Goal: Task Accomplishment & Management: Complete application form

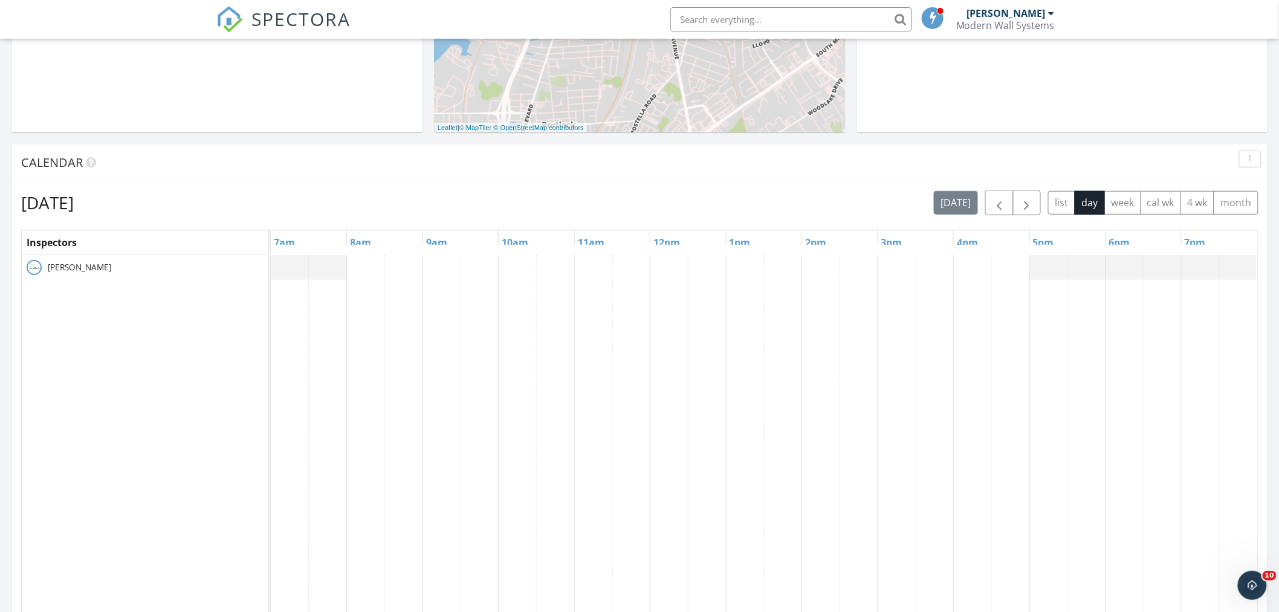
scroll to position [470, 0]
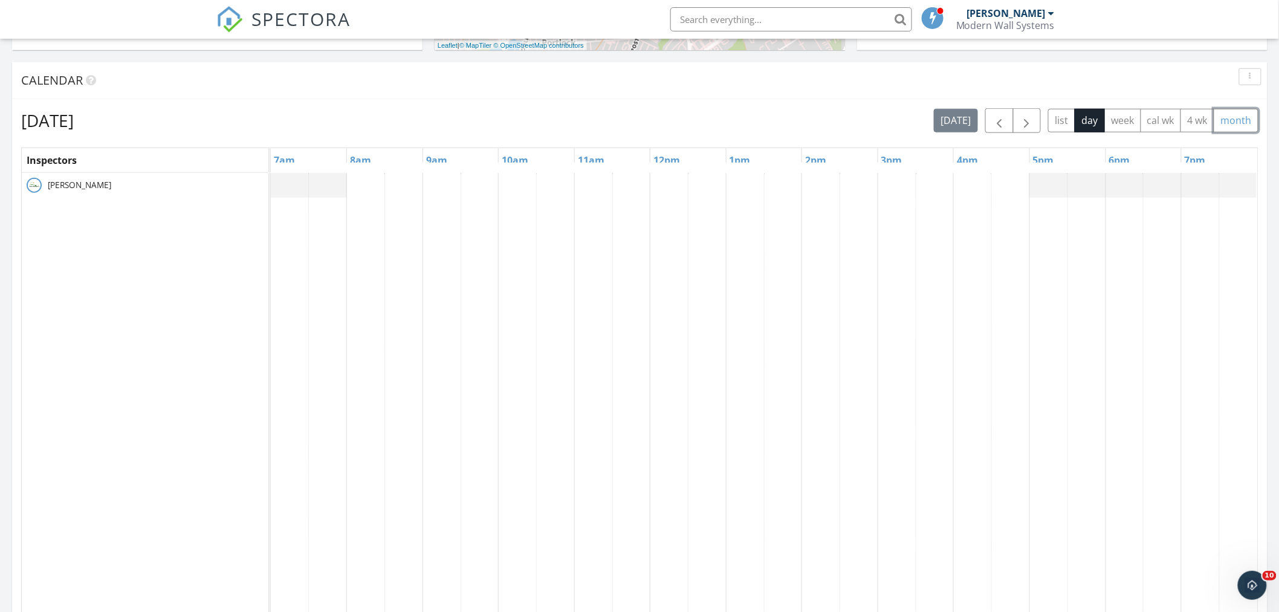
click at [1245, 122] on button "month" at bounding box center [1236, 121] width 45 height 24
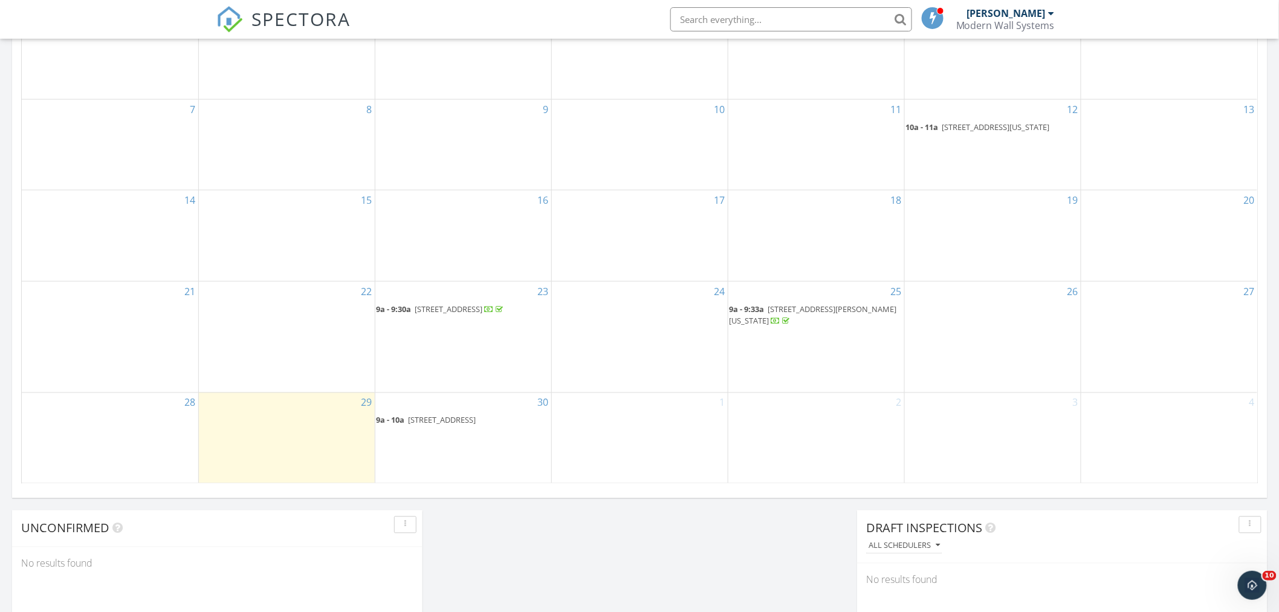
scroll to position [672, 0]
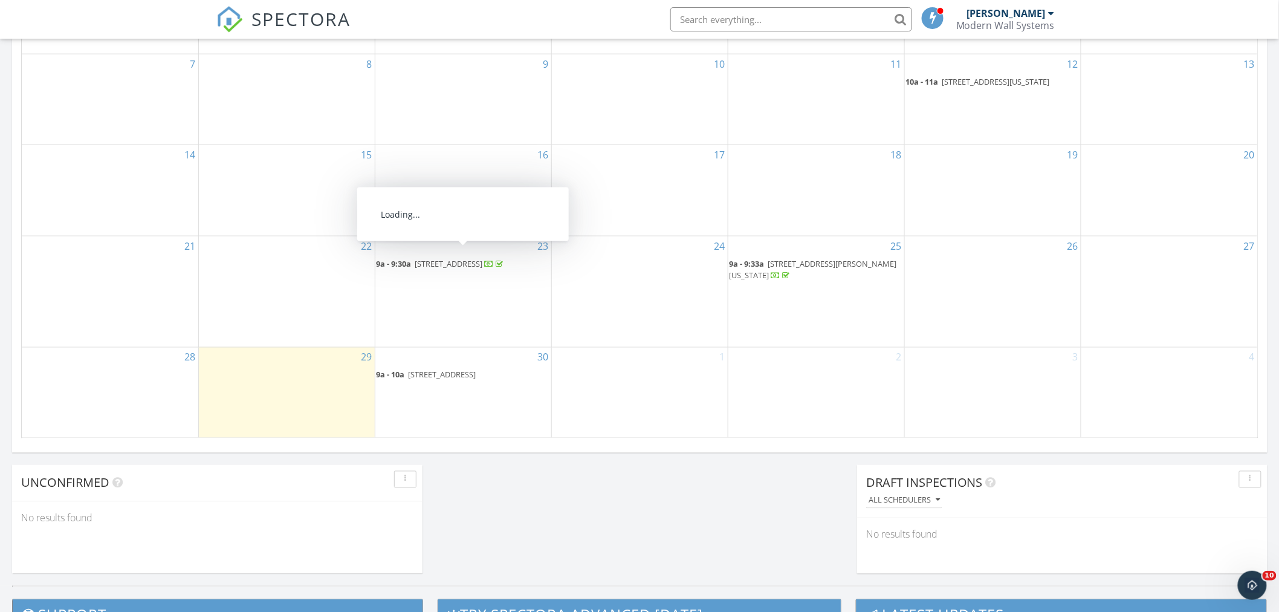
click at [483, 258] on span "9609 Savannah Crossing Ct, Vienna 22182" at bounding box center [449, 263] width 68 height 11
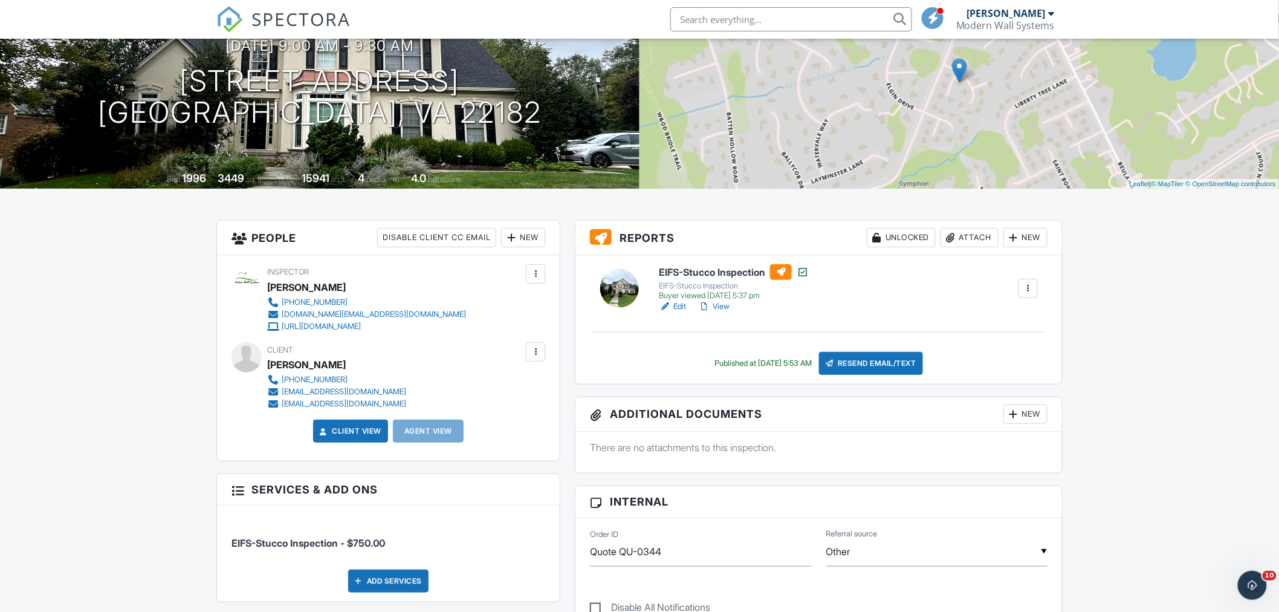
click at [718, 309] on link "View" at bounding box center [713, 306] width 31 height 12
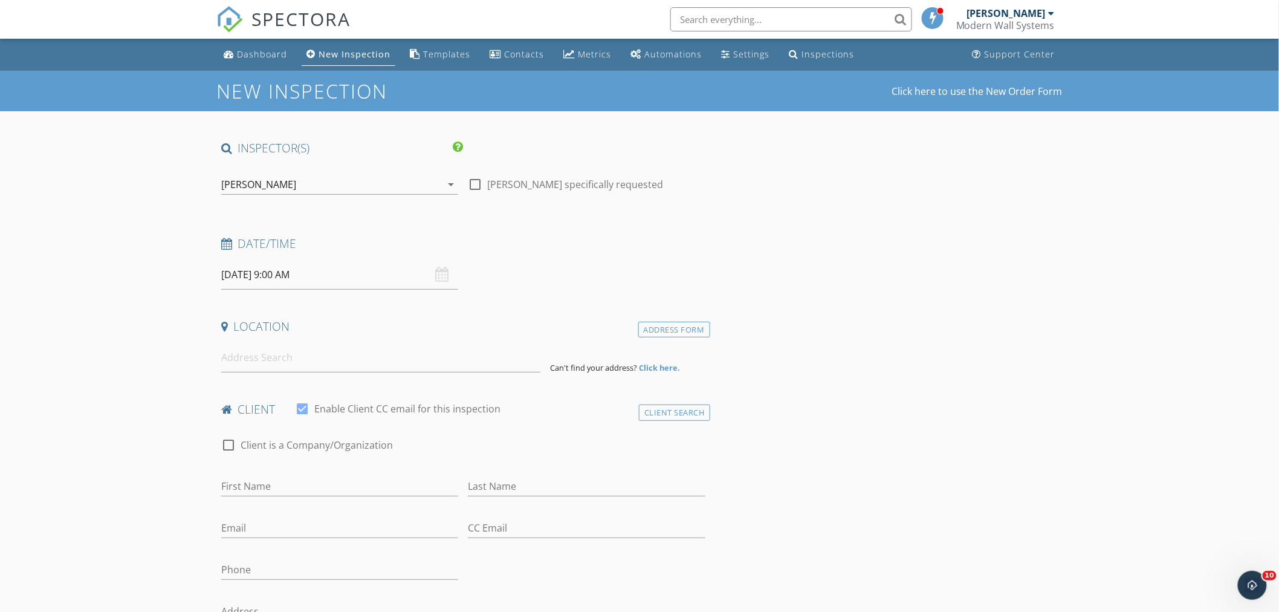
click at [258, 25] on span "SPECTORA" at bounding box center [301, 18] width 99 height 25
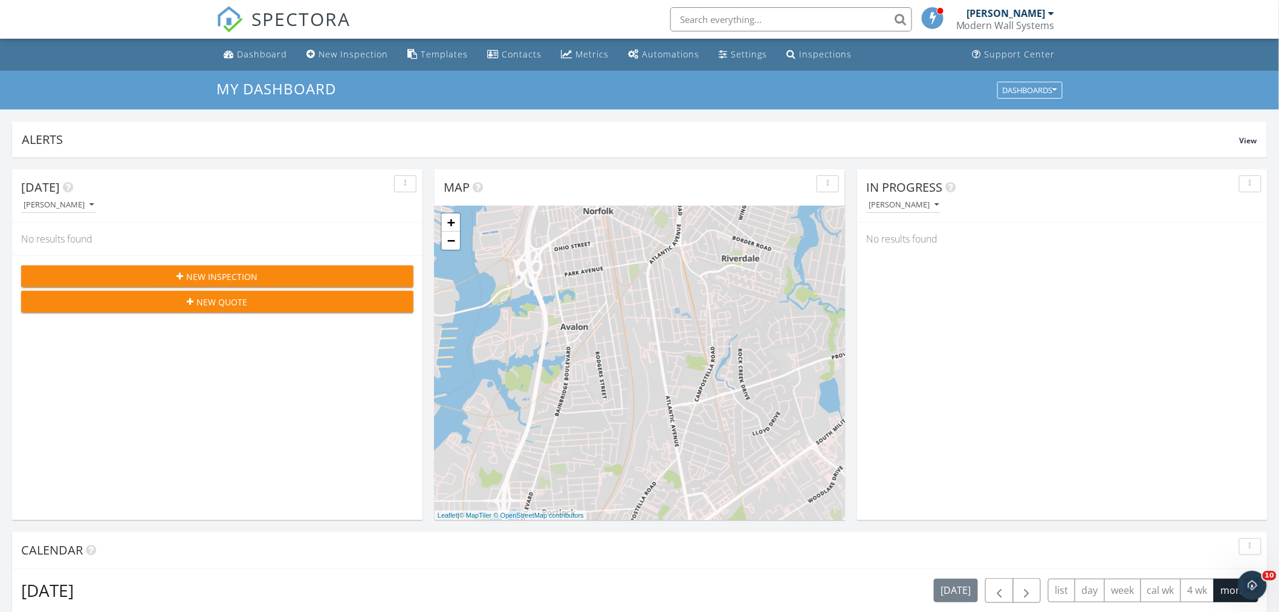
click at [249, 281] on span "New Inspection" at bounding box center [222, 276] width 71 height 13
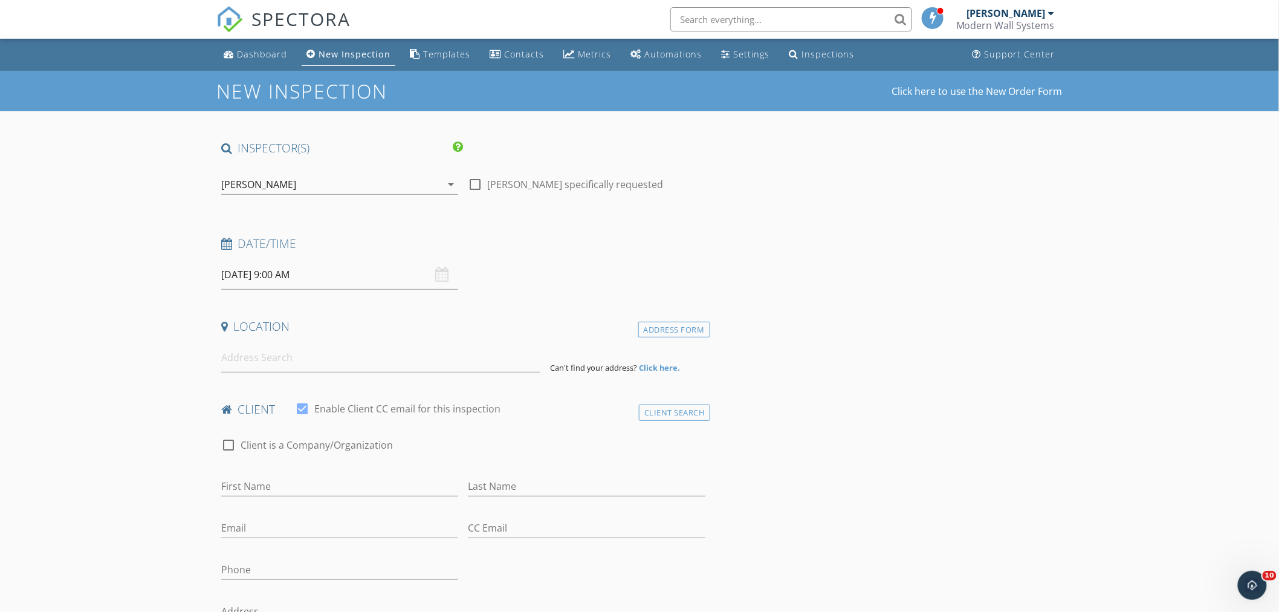
click at [447, 191] on div "[PERSON_NAME] arrow_drop_down" at bounding box center [339, 185] width 237 height 20
click at [447, 191] on img at bounding box center [438, 186] width 19 height 19
click at [265, 186] on div at bounding box center [331, 184] width 220 height 19
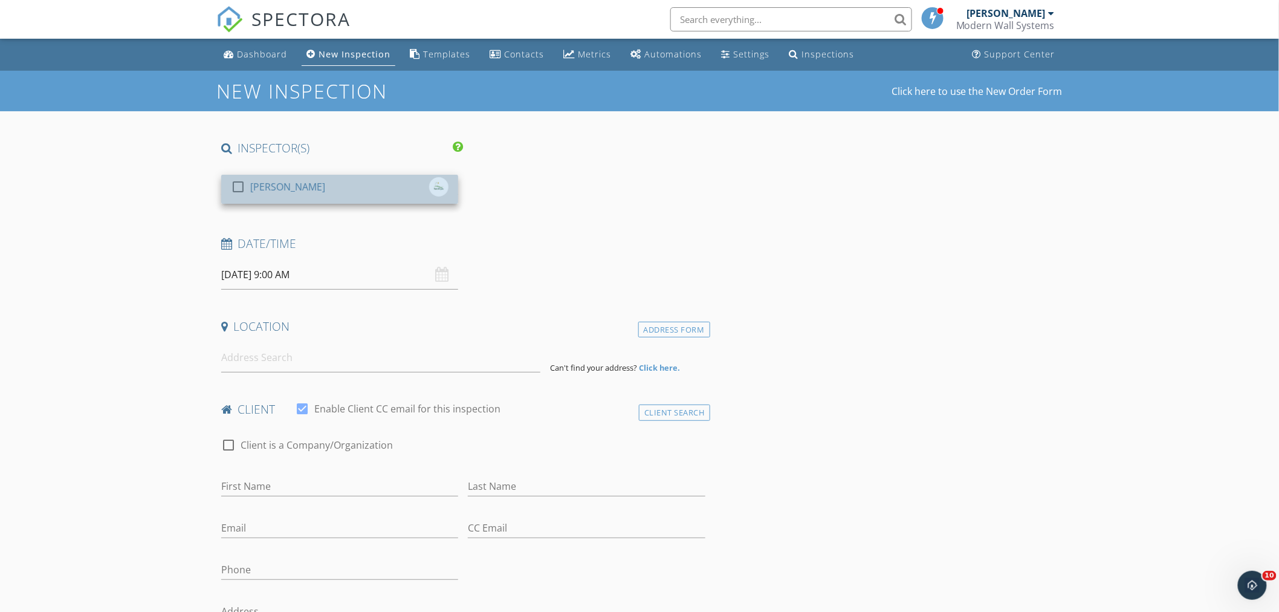
click at [261, 189] on div "[PERSON_NAME]" at bounding box center [287, 186] width 75 height 19
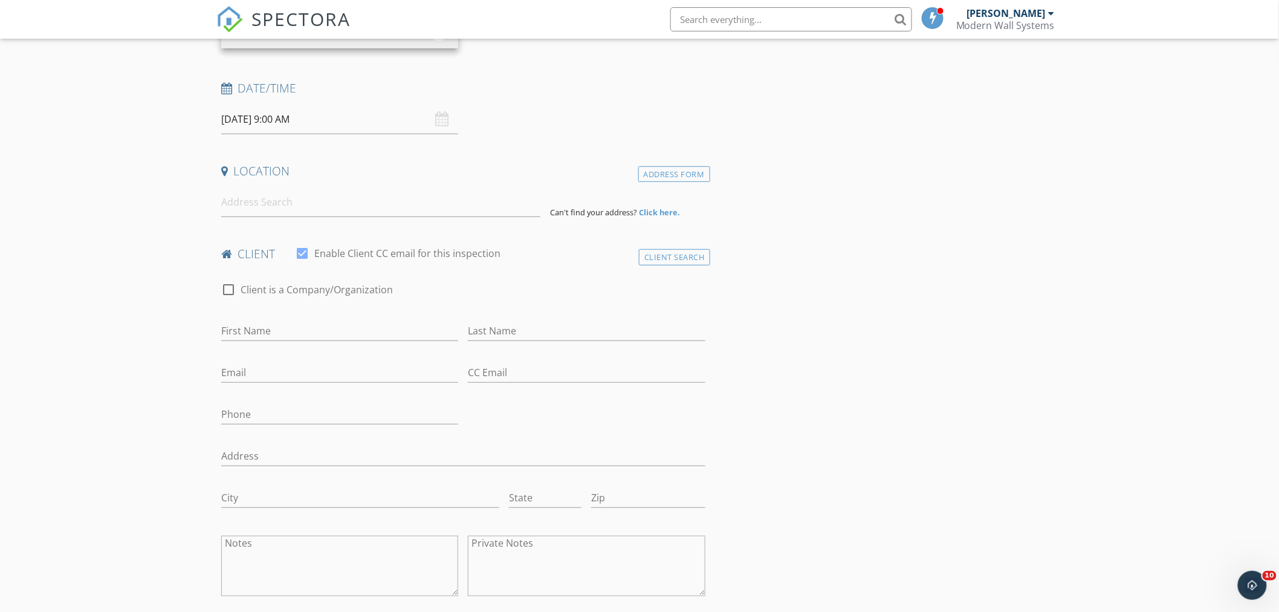
scroll to position [134, 0]
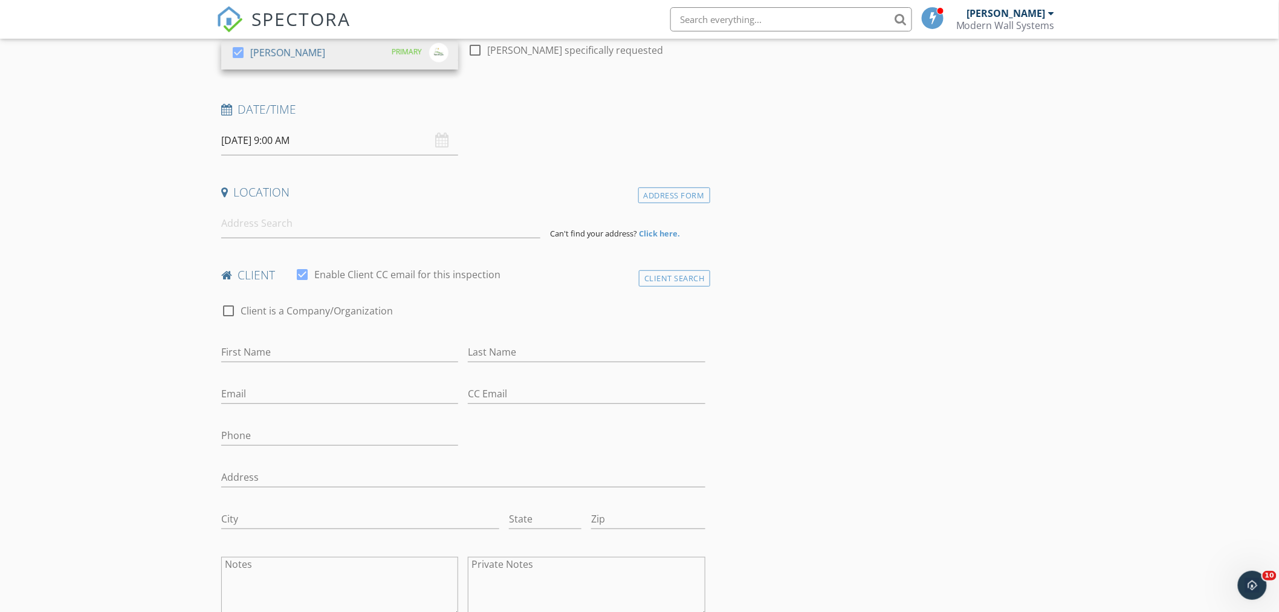
click at [444, 137] on div "[DATE] 9:00 AM" at bounding box center [339, 141] width 237 height 30
click at [291, 145] on input "[DATE] 9:00 AM" at bounding box center [339, 141] width 237 height 30
click at [615, 140] on div "Date/Time 09/30/2025 9:00 AM" at bounding box center [463, 129] width 494 height 54
click at [389, 231] on input at bounding box center [380, 224] width 319 height 30
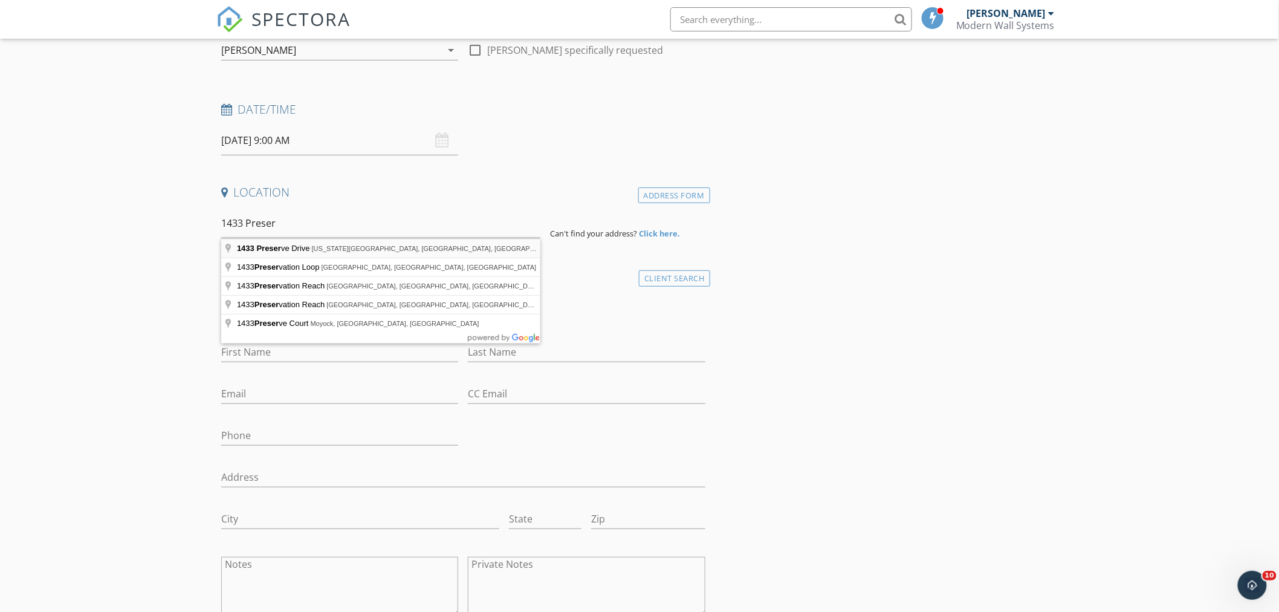
type input "1433 Preserve Drive, Virginia Beach, VA, USA"
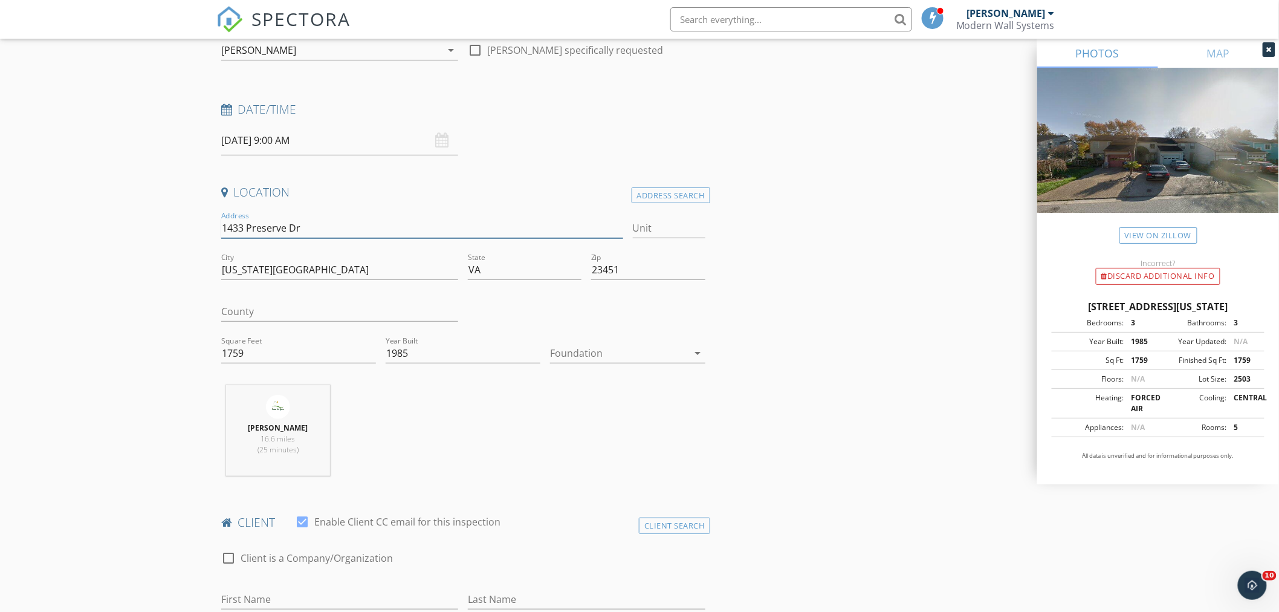
drag, startPoint x: 317, startPoint y: 226, endPoint x: 195, endPoint y: 230, distance: 122.2
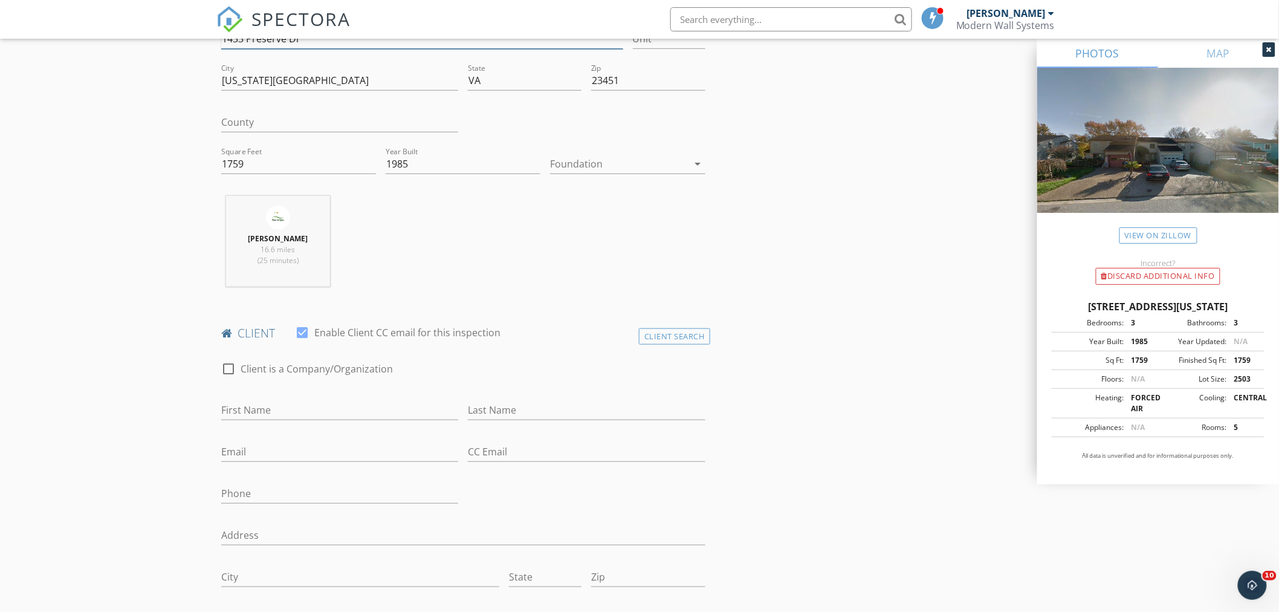
scroll to position [537, 0]
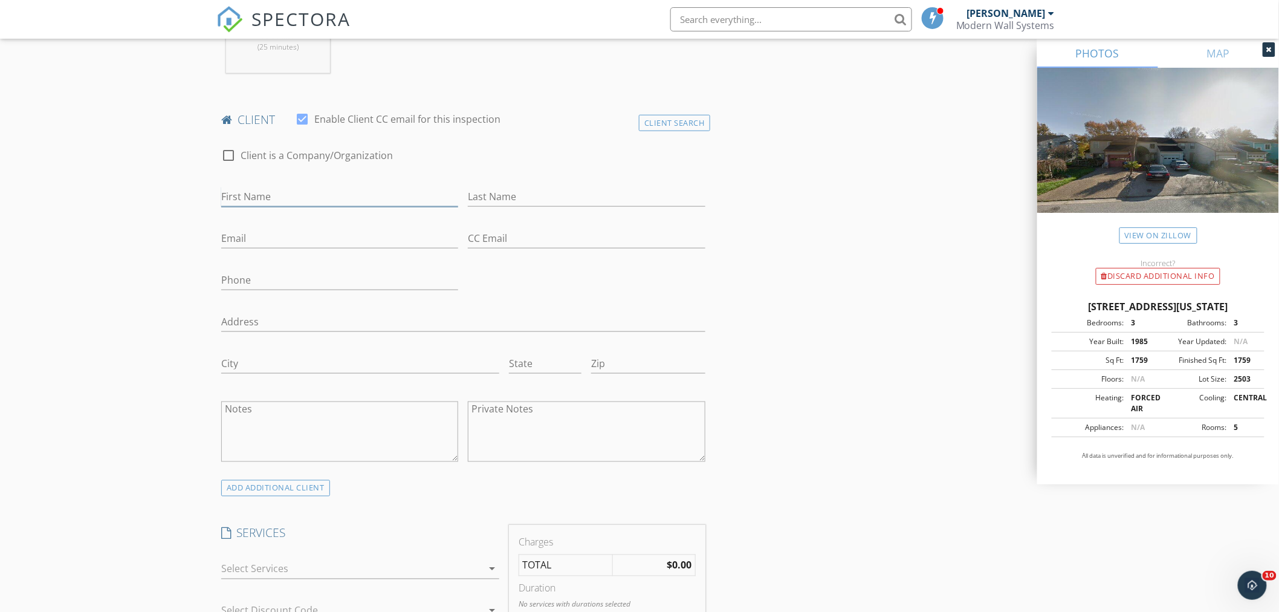
click at [355, 200] on input "First Name" at bounding box center [339, 197] width 237 height 20
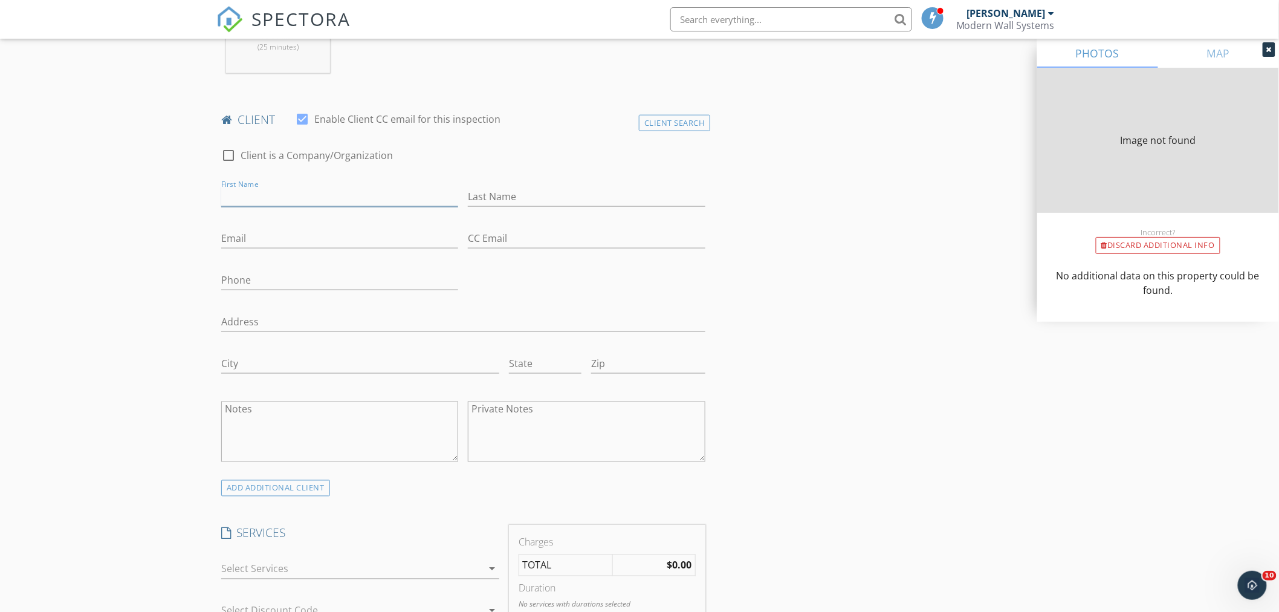
type input "1759"
type input "1985"
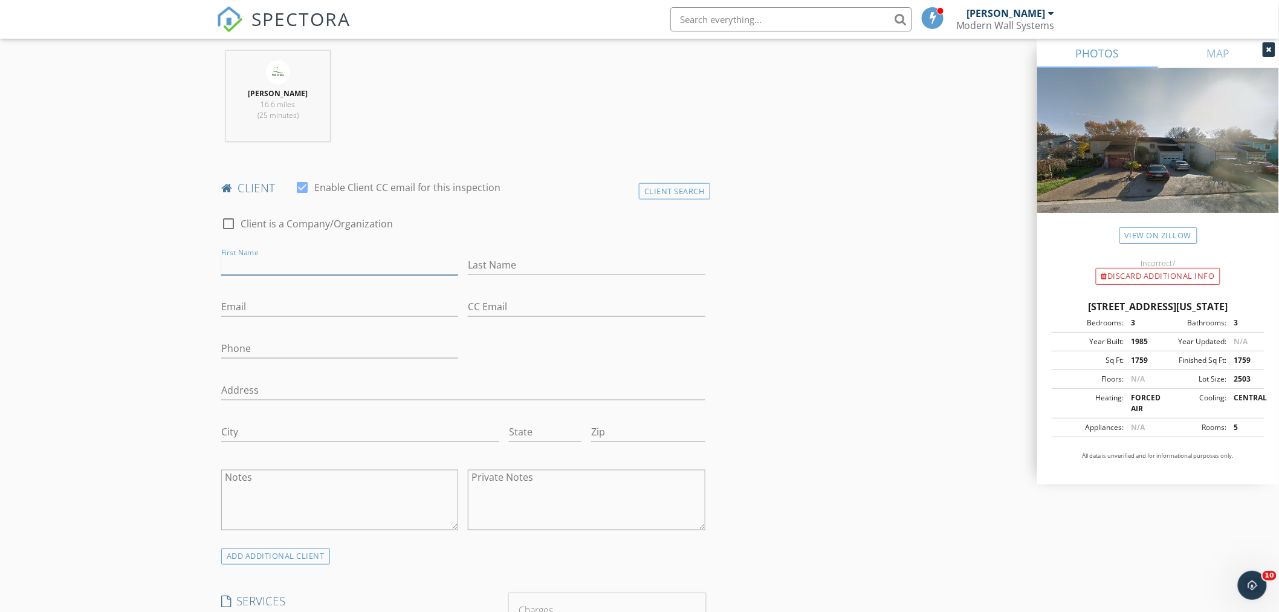
scroll to position [470, 0]
type input "Hunter"
type input "Zoll"
type input "[EMAIL_ADDRESS][DOMAIN_NAME]"
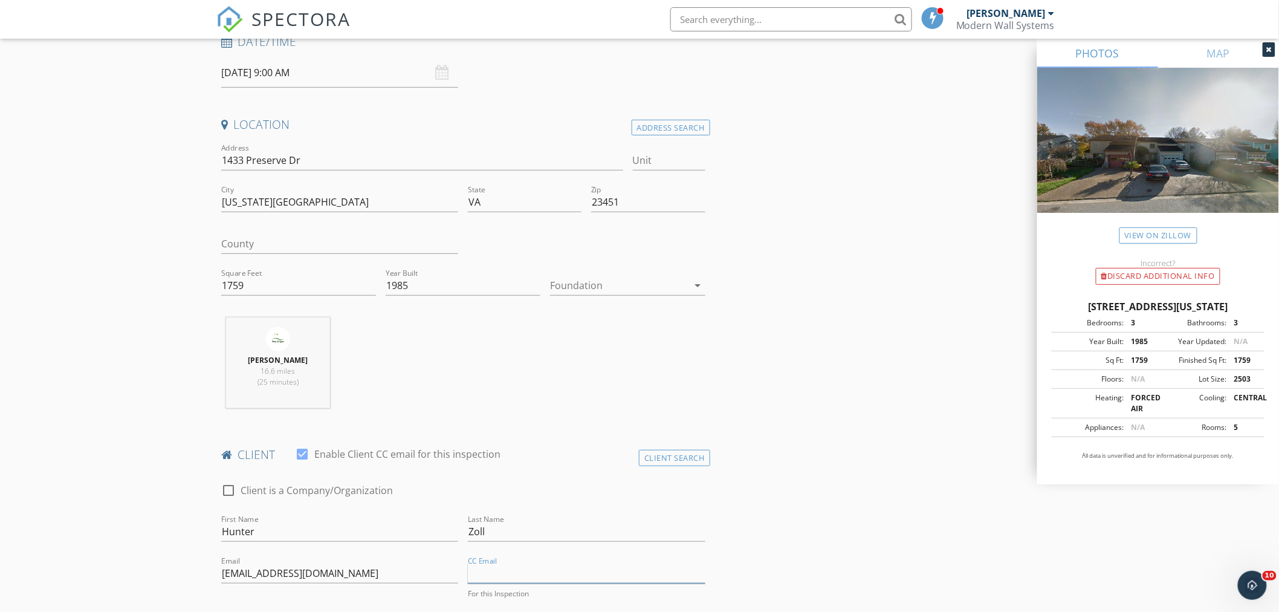
scroll to position [403, 0]
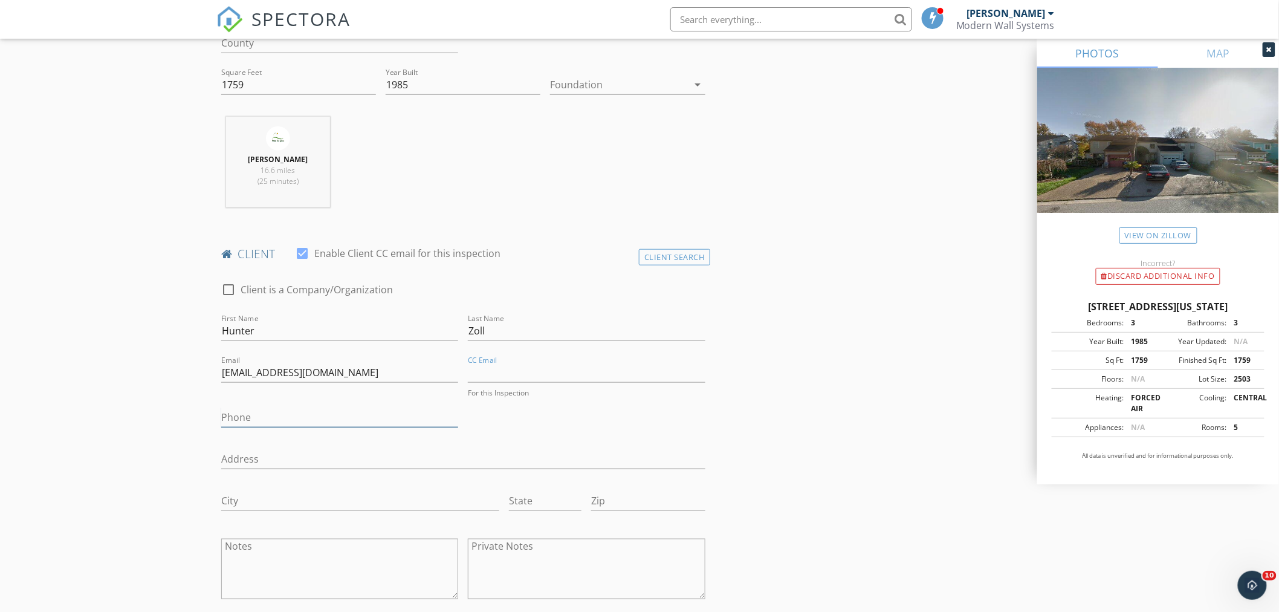
drag, startPoint x: 270, startPoint y: 418, endPoint x: 279, endPoint y: 421, distance: 9.0
click at [273, 418] on input "Phone" at bounding box center [339, 417] width 237 height 20
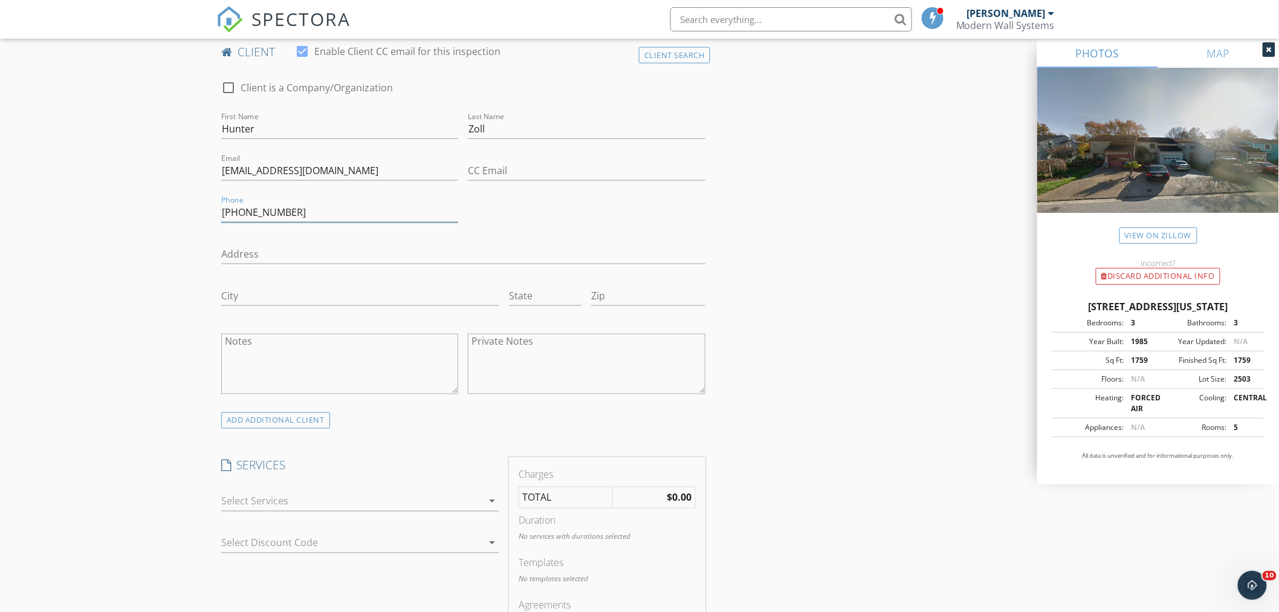
type input "[PHONE_NUMBER]"
click at [261, 251] on input "Address" at bounding box center [463, 254] width 484 height 20
type input "1433 Preserve Dr"
click at [319, 297] on input "Virginia Beacj" at bounding box center [360, 296] width 278 height 20
type input "[US_STATE][GEOGRAPHIC_DATA]"
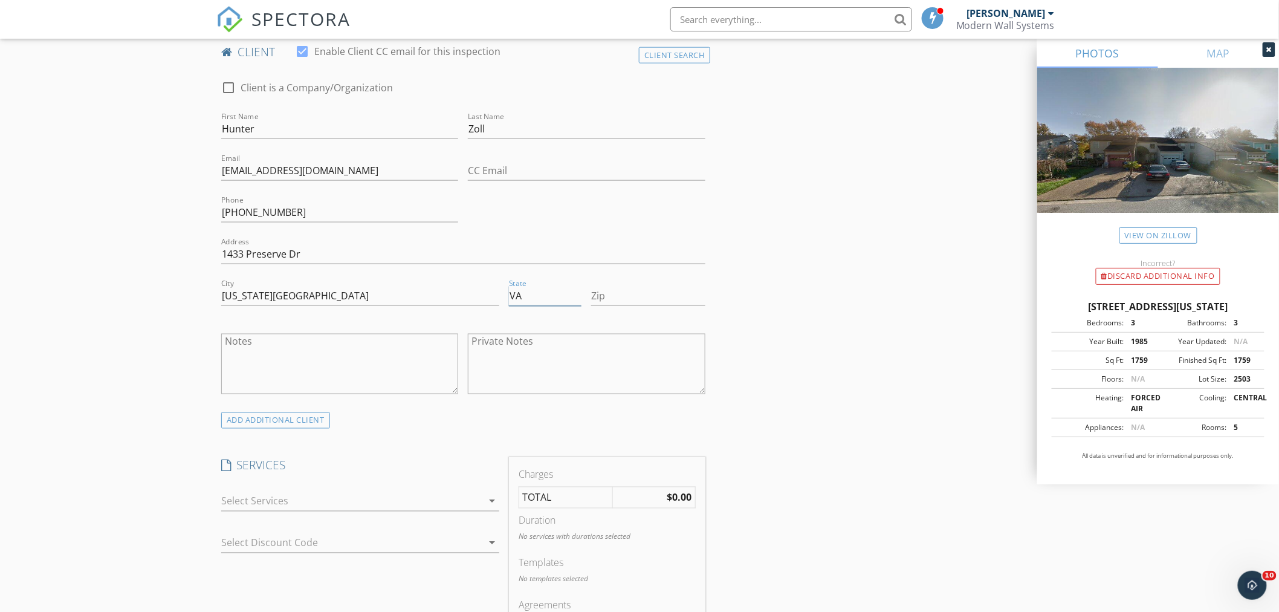
type input "VA"
type input "23451"
click at [337, 366] on textarea "Notes" at bounding box center [339, 364] width 237 height 60
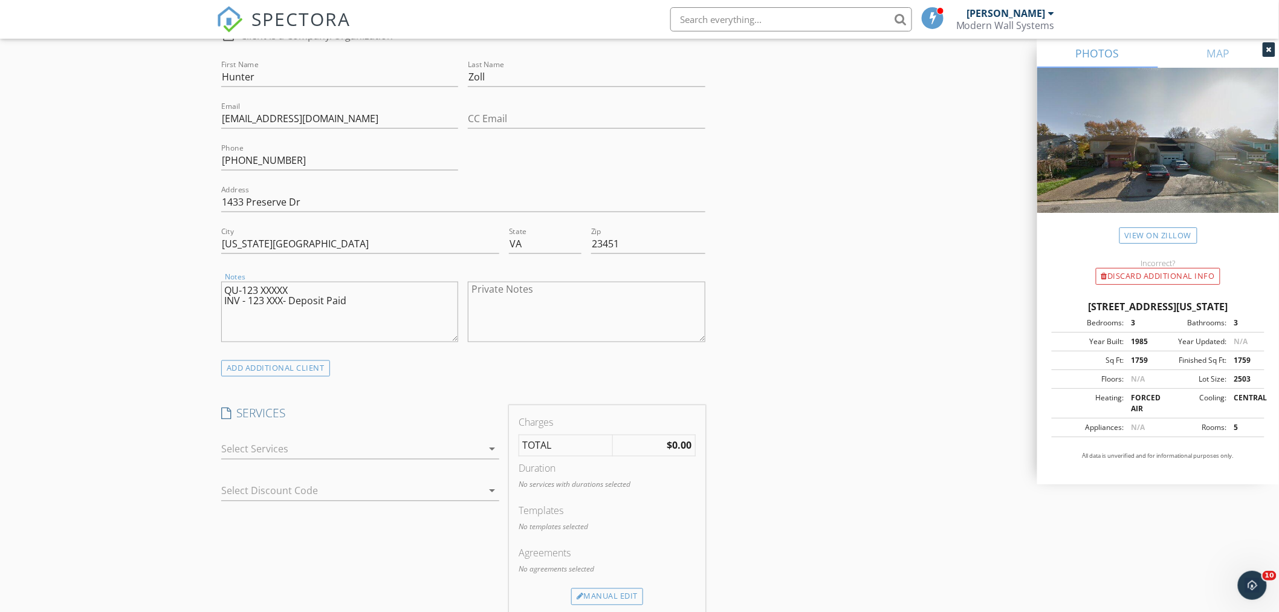
scroll to position [873, 0]
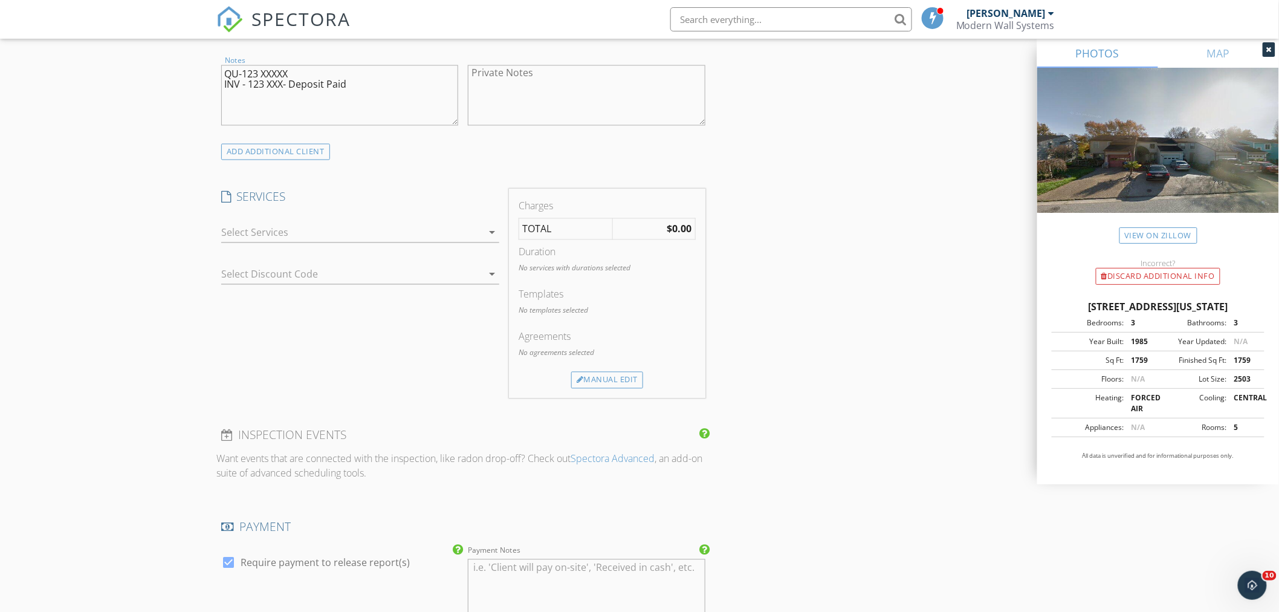
type textarea "QU-123 XXXXX INV - 123 XXX- Deposit Paid"
click at [486, 231] on icon "arrow_drop_down" at bounding box center [492, 233] width 15 height 15
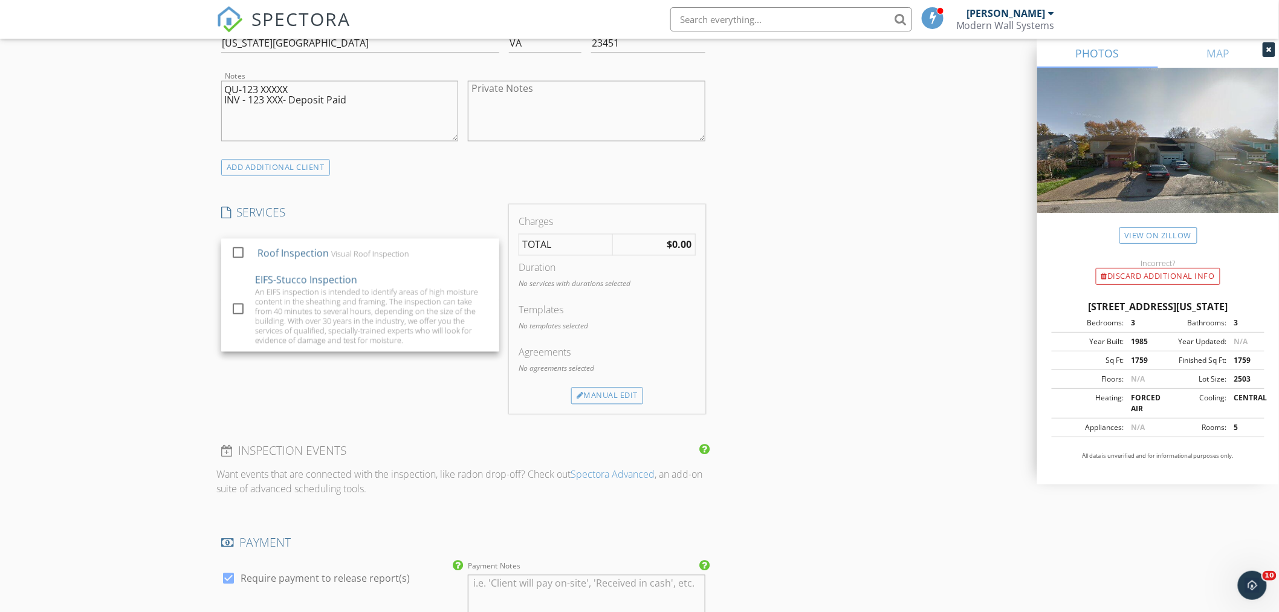
scroll to position [806, 0]
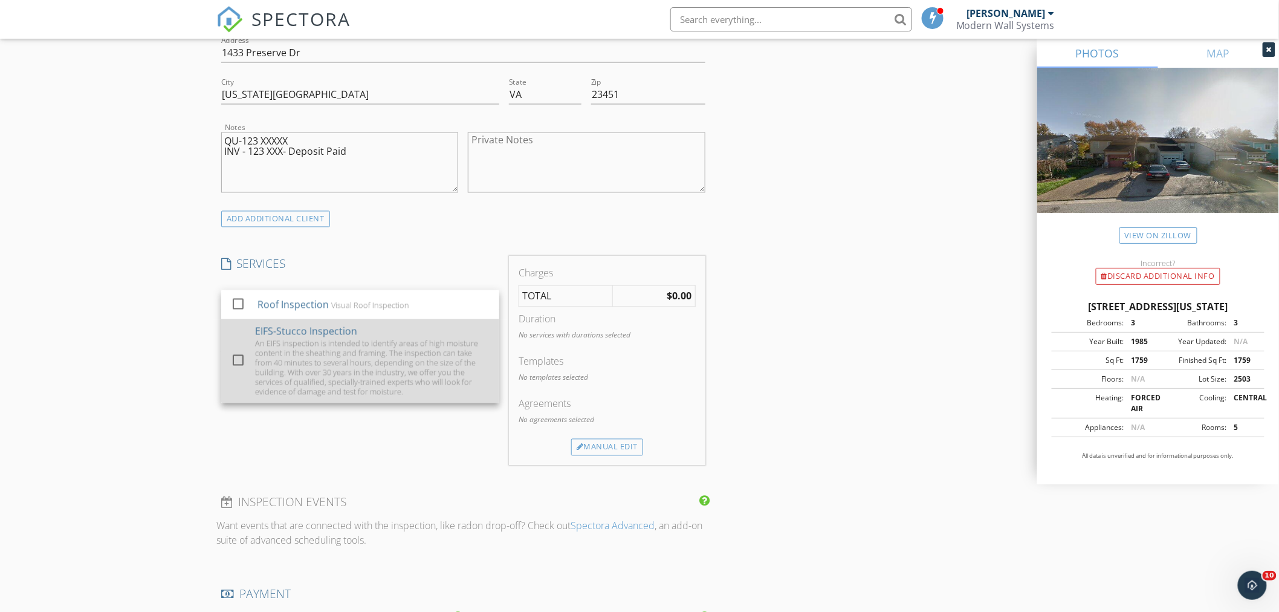
click at [235, 363] on div at bounding box center [238, 360] width 21 height 21
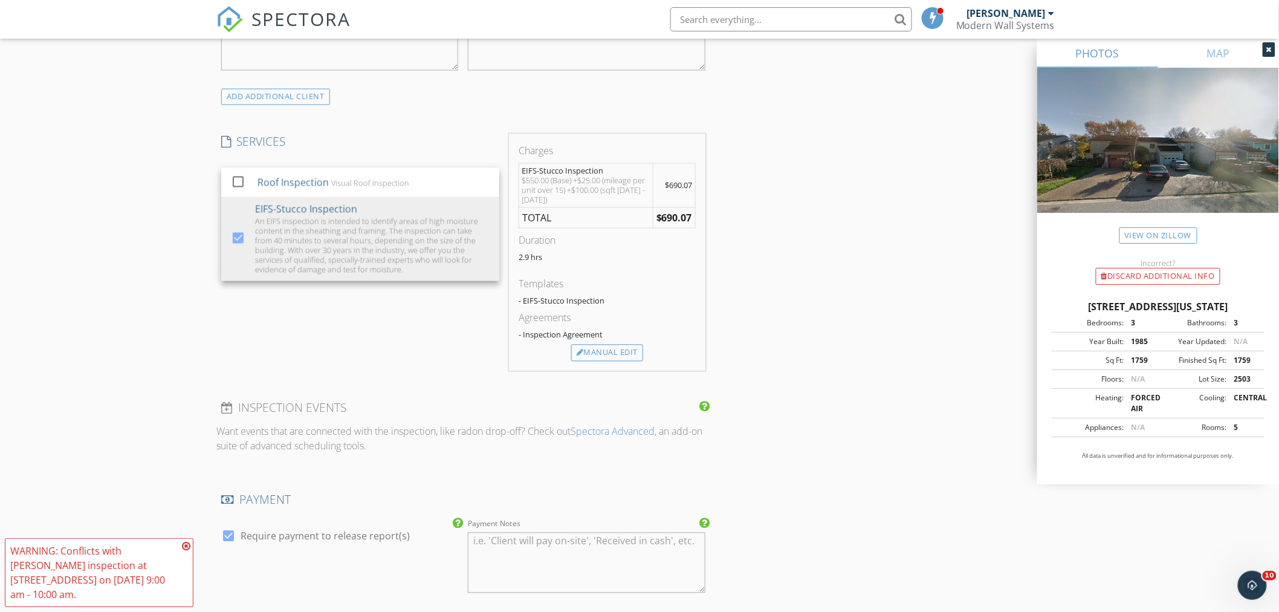
scroll to position [940, 0]
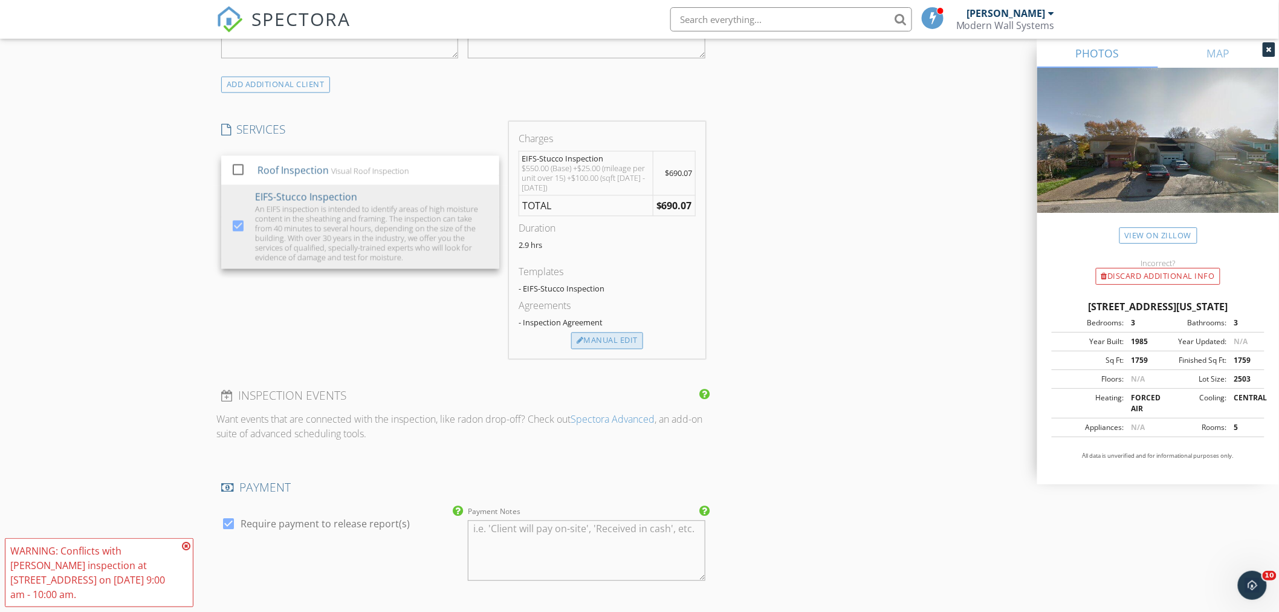
click at [623, 340] on div "Manual Edit" at bounding box center [607, 341] width 72 height 17
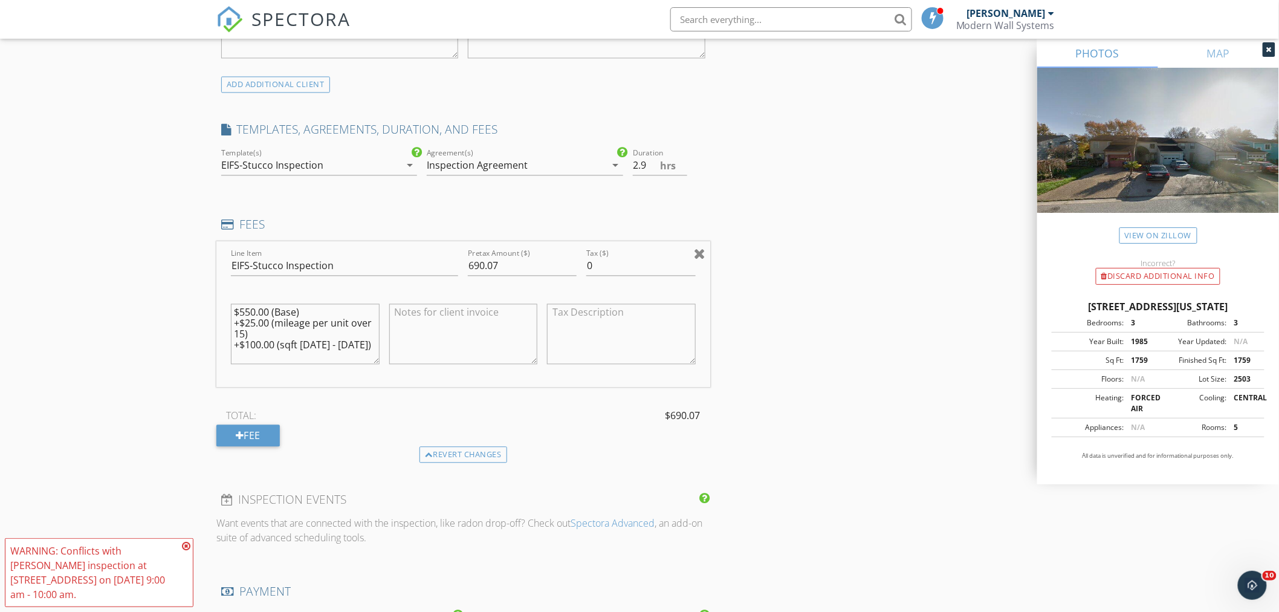
click at [701, 253] on div at bounding box center [699, 254] width 11 height 15
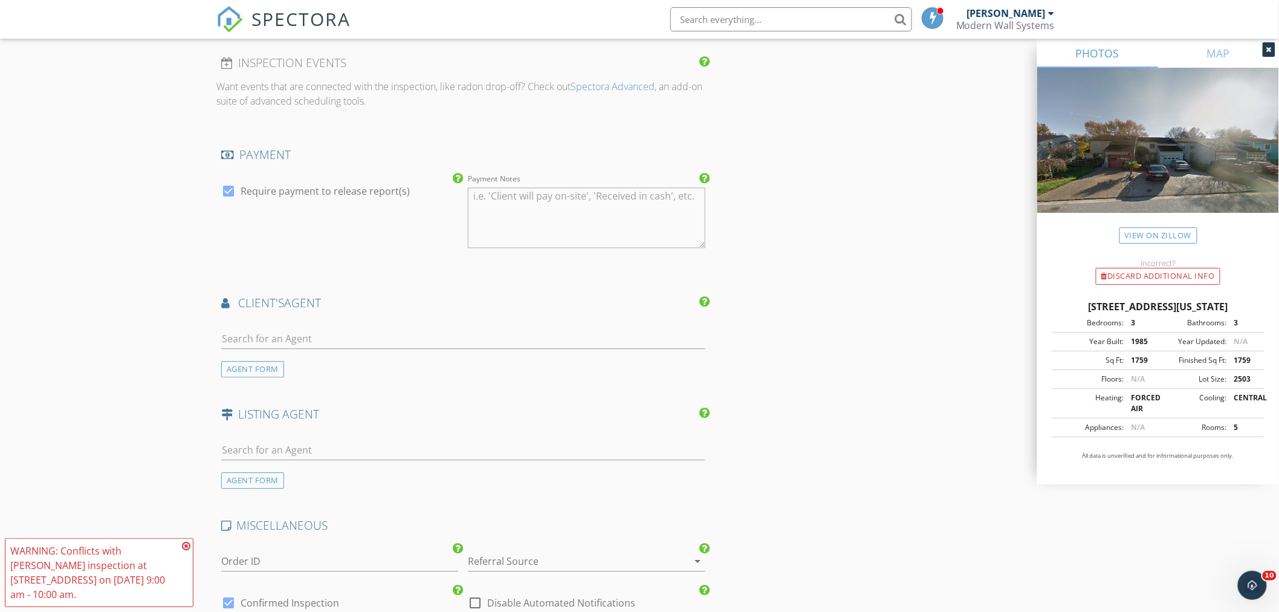
scroll to position [1276, 0]
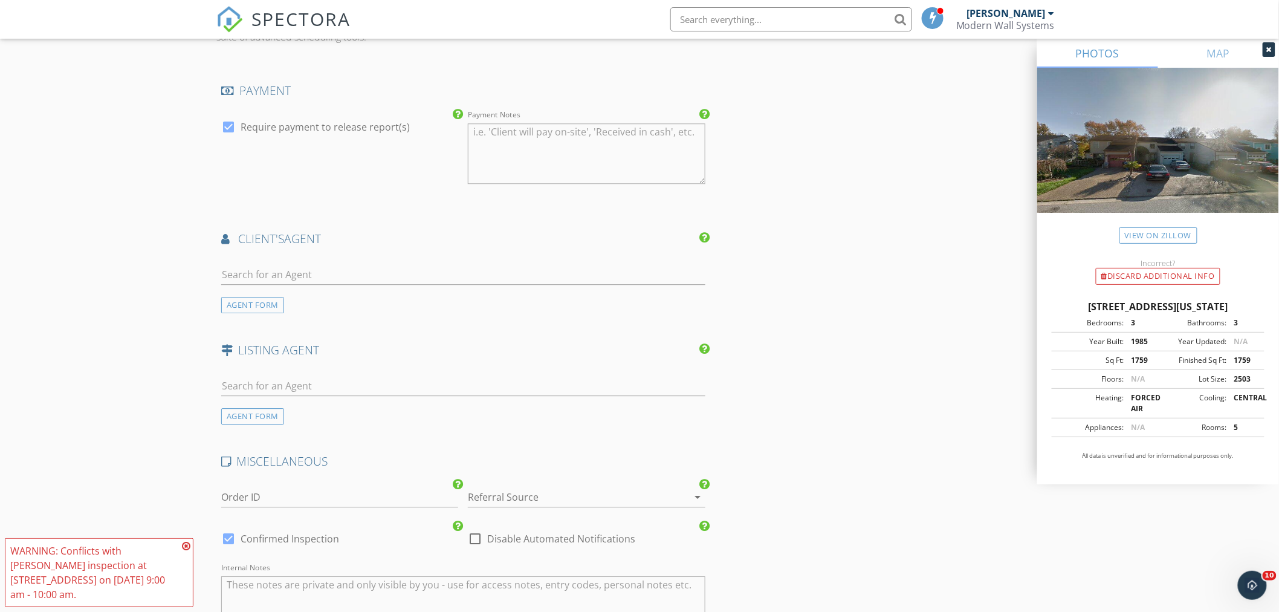
click at [230, 134] on div at bounding box center [228, 127] width 21 height 21
checkbox input "false"
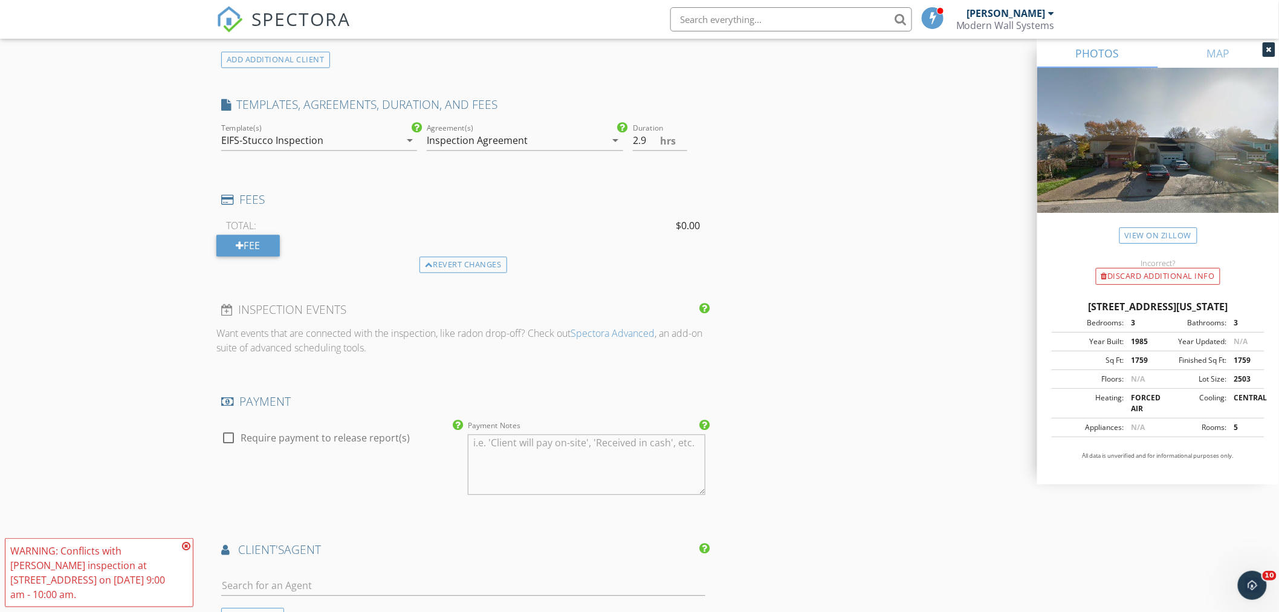
scroll to position [933, 0]
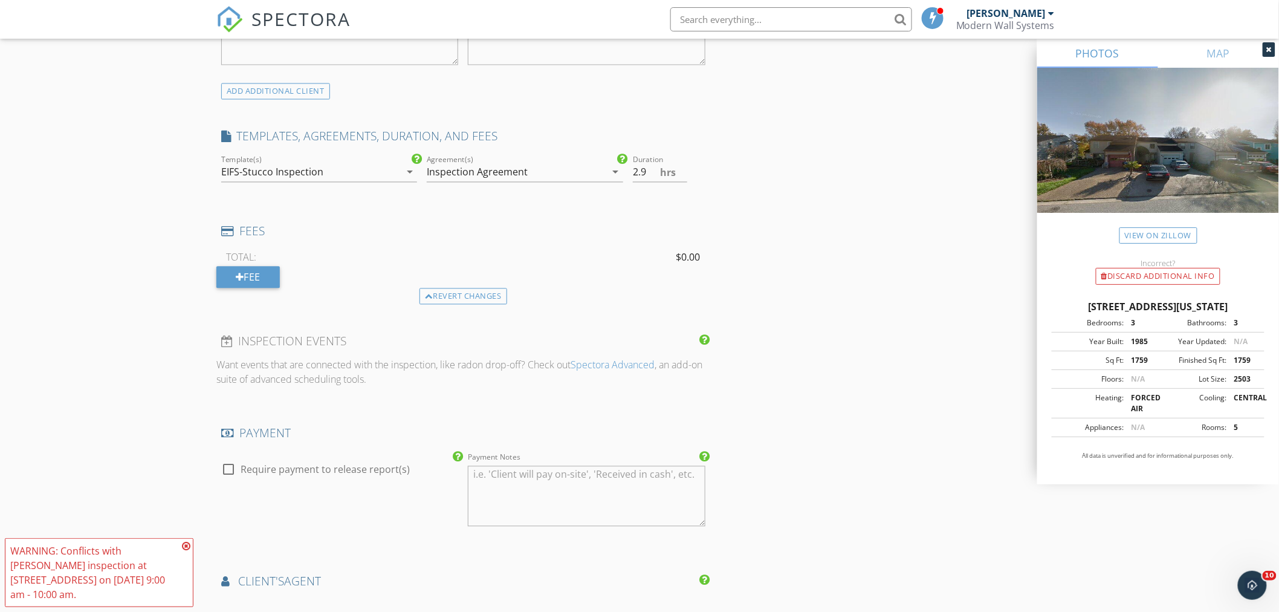
click at [403, 172] on icon "arrow_drop_down" at bounding box center [410, 172] width 15 height 15
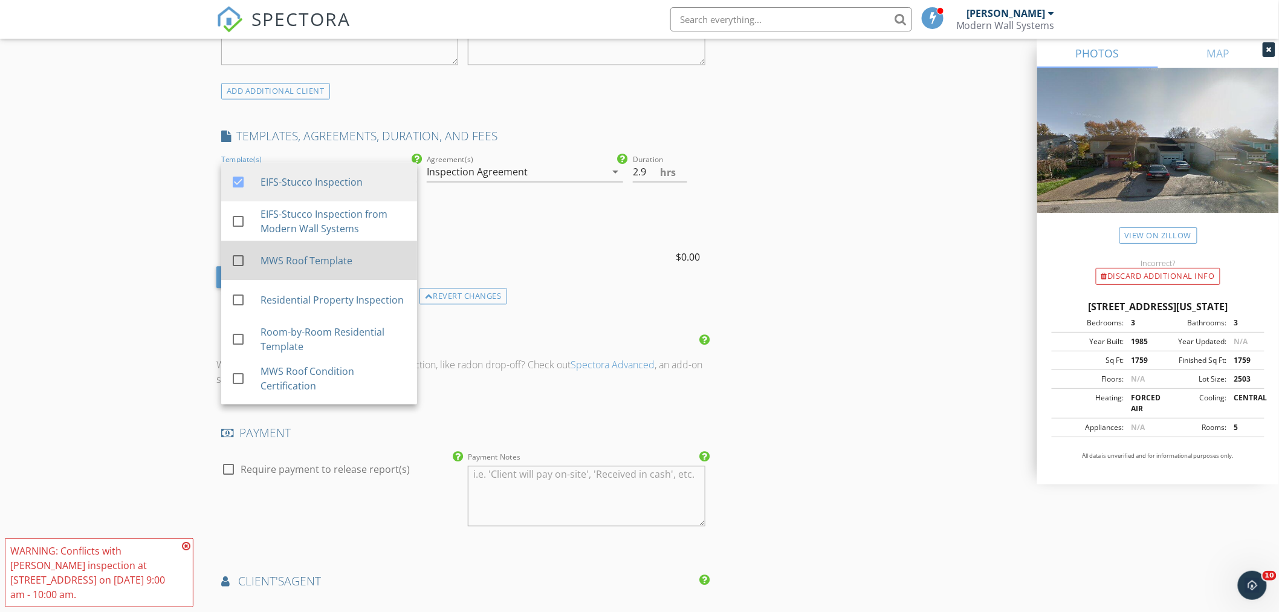
scroll to position [33, 0]
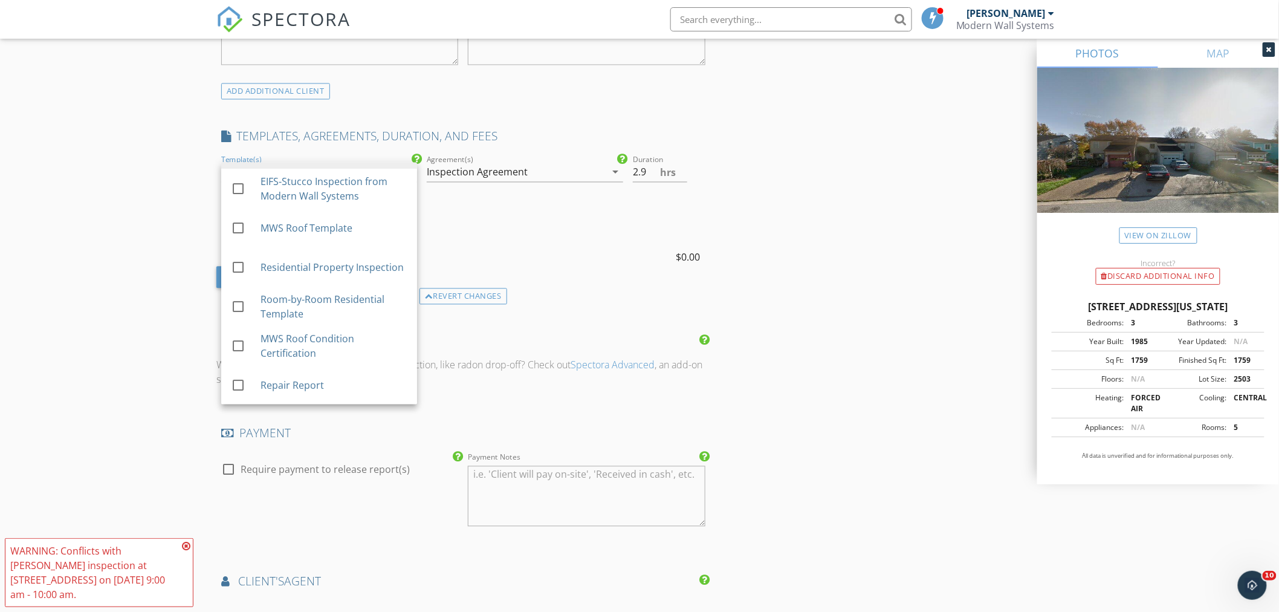
click at [904, 369] on div "INSPECTOR(S) check_box Ed Santana PRIMARY Ed Santana arrow_drop_down check_box_…" at bounding box center [639, 197] width 846 height 1980
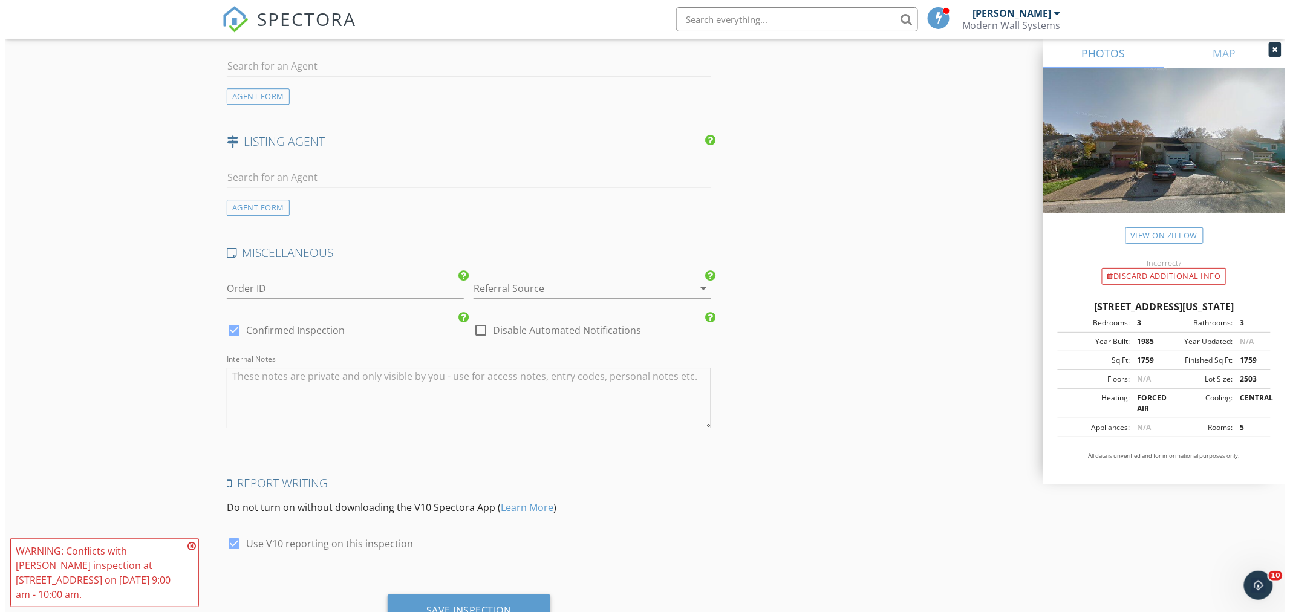
scroll to position [1538, 0]
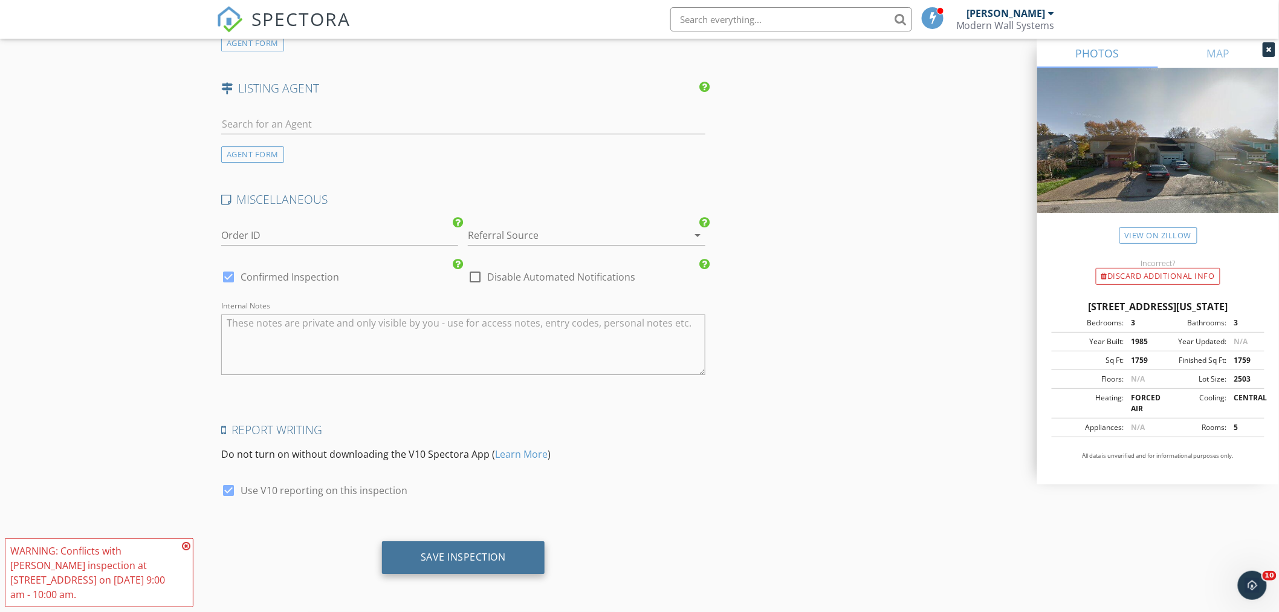
click at [487, 563] on div "Save Inspection" at bounding box center [463, 557] width 85 height 12
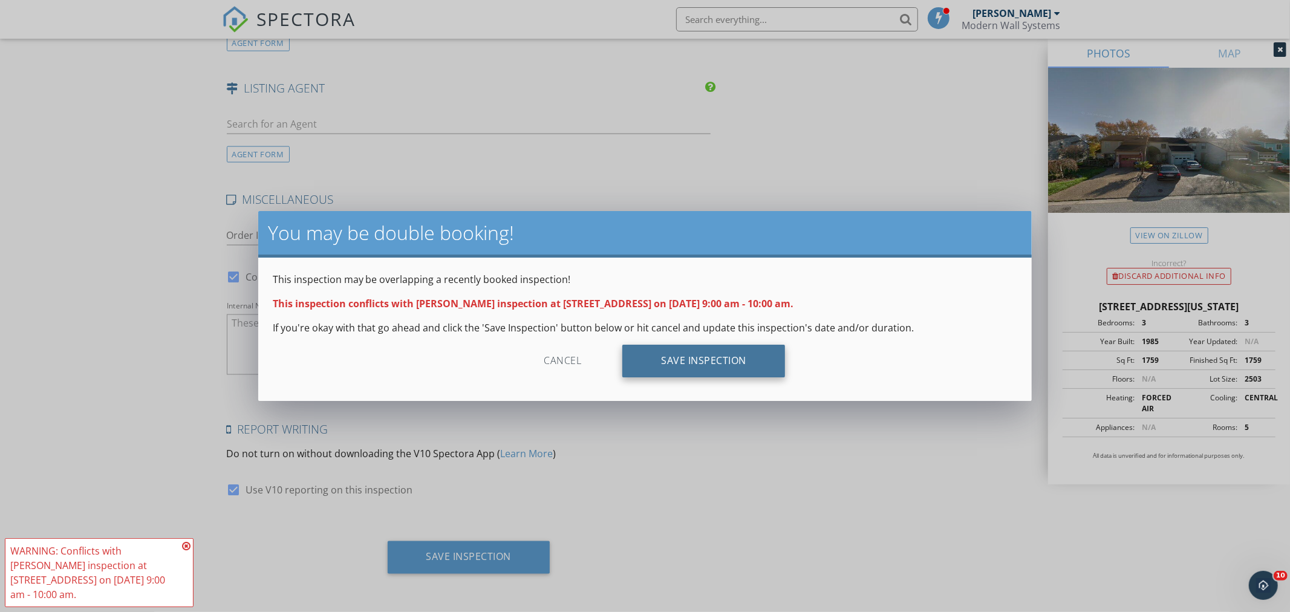
click at [754, 371] on div "Save Inspection" at bounding box center [703, 361] width 163 height 33
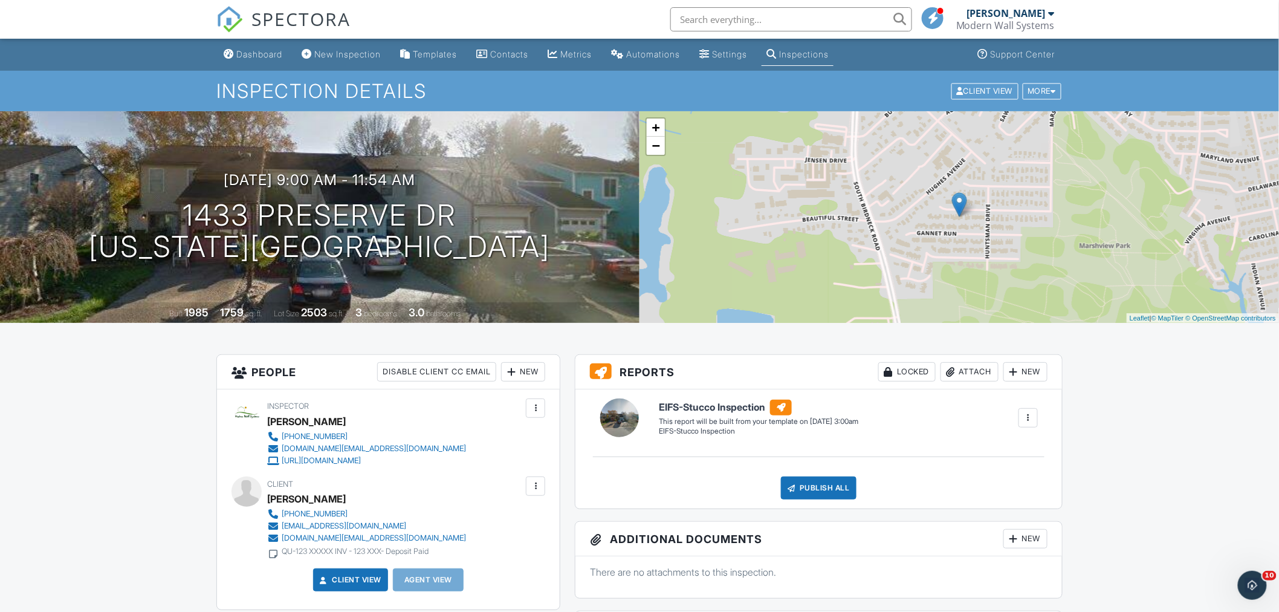
click at [1028, 424] on div at bounding box center [1028, 418] width 12 height 12
click at [1000, 456] on div "Build Now" at bounding box center [1004, 452] width 59 height 15
click at [682, 433] on link "Edit" at bounding box center [672, 431] width 27 height 12
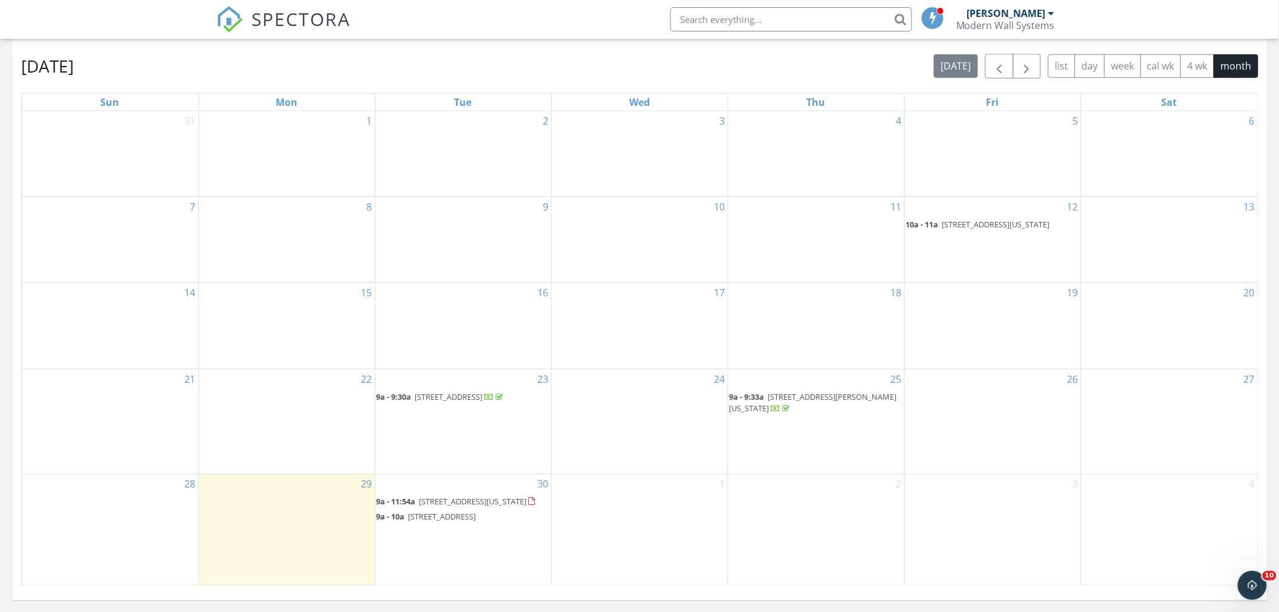
scroll to position [605, 0]
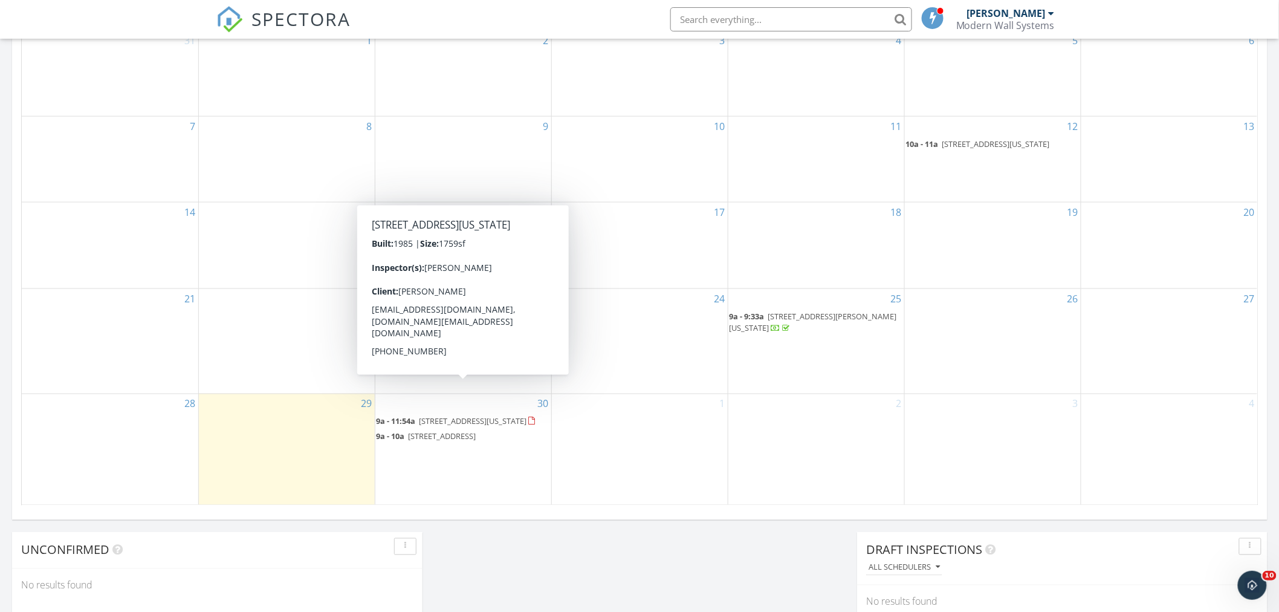
click at [451, 415] on link "9a - 11:54a 1433 Preserve Dr, Virginia Beach 23451" at bounding box center [464, 422] width 174 height 15
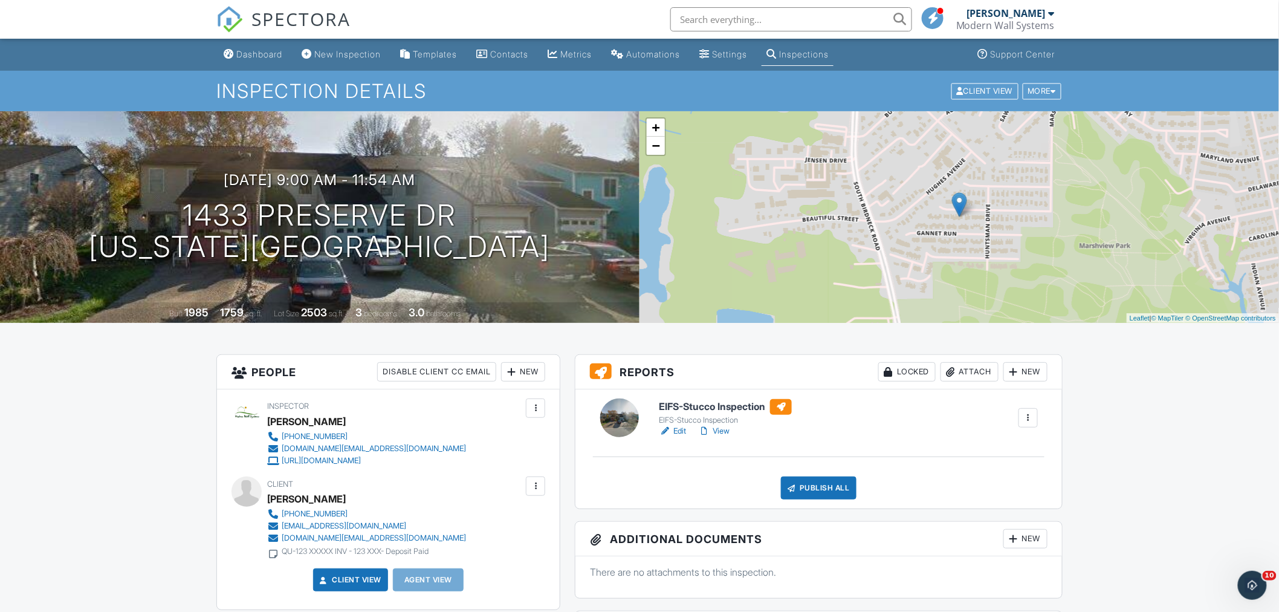
click at [1034, 367] on div "New" at bounding box center [1026, 371] width 44 height 19
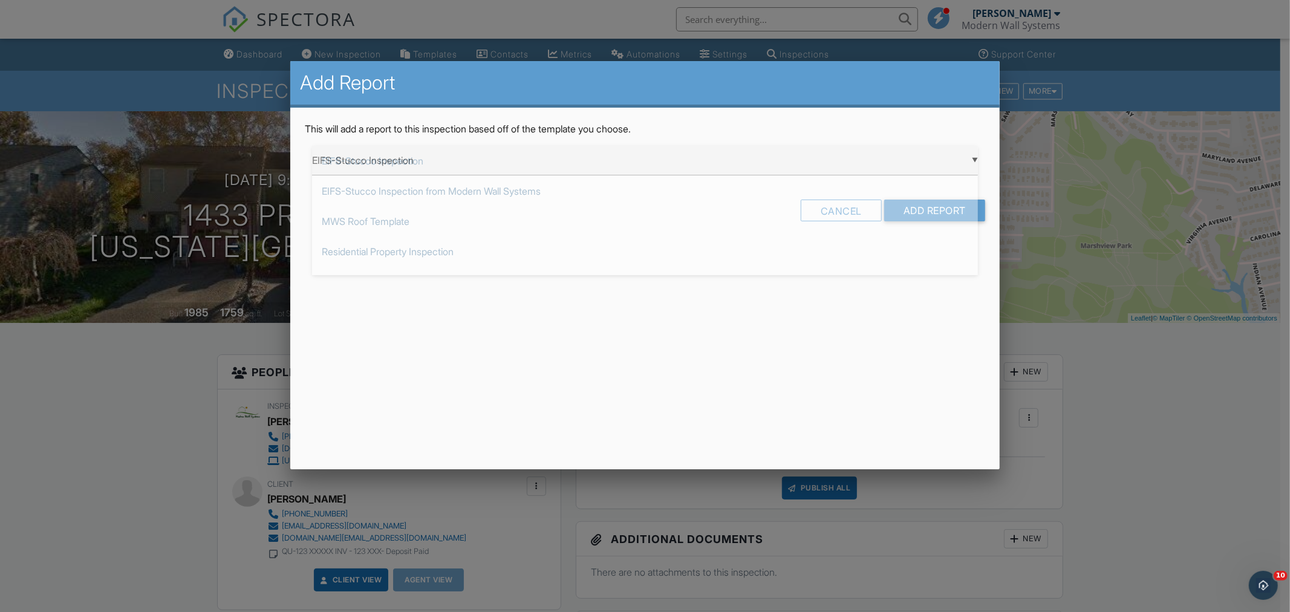
click at [780, 155] on div "▼ EIFS-Stucco Inspection EIFS-Stucco Inspection EIFS-Stucco Inspection from Mod…" at bounding box center [645, 161] width 666 height 30
click at [458, 345] on span "Repair Report" at bounding box center [645, 342] width 666 height 30
type input "Repair Report"
click at [819, 204] on div "Cancel" at bounding box center [840, 211] width 81 height 22
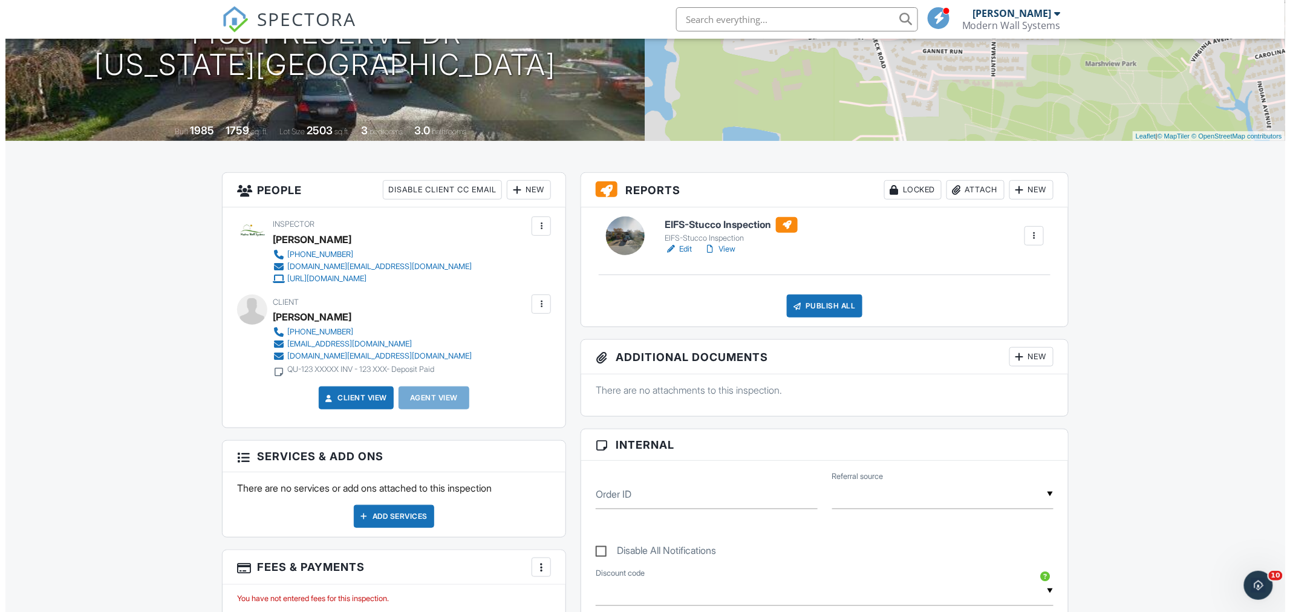
scroll to position [201, 0]
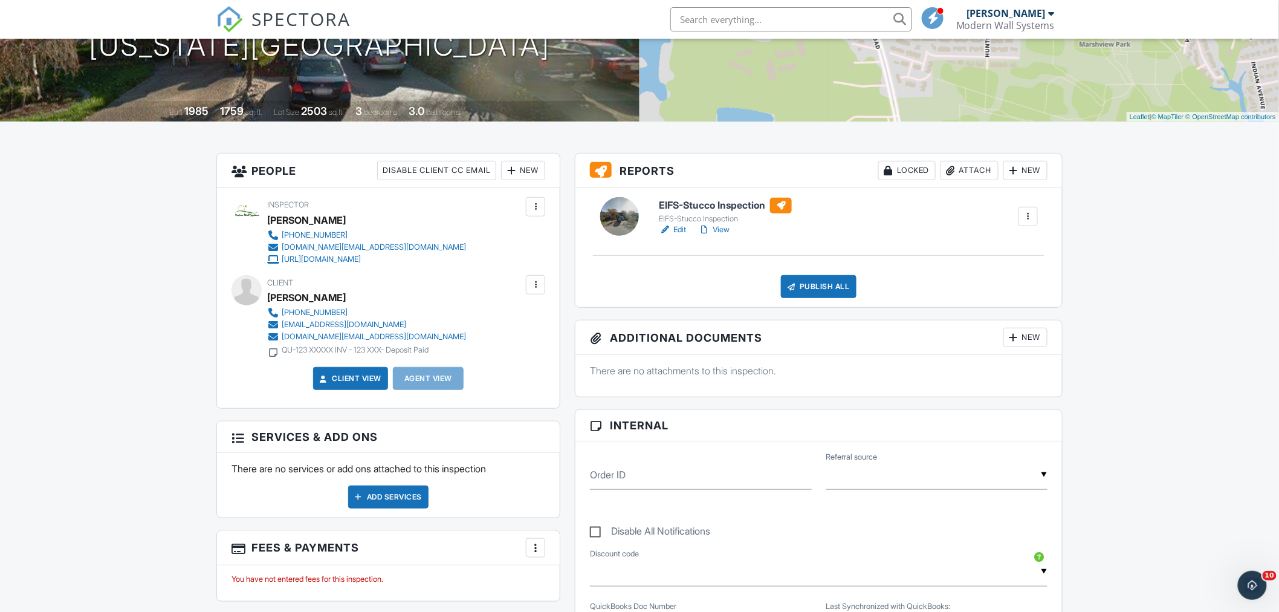
click at [1035, 172] on div "New" at bounding box center [1026, 170] width 44 height 19
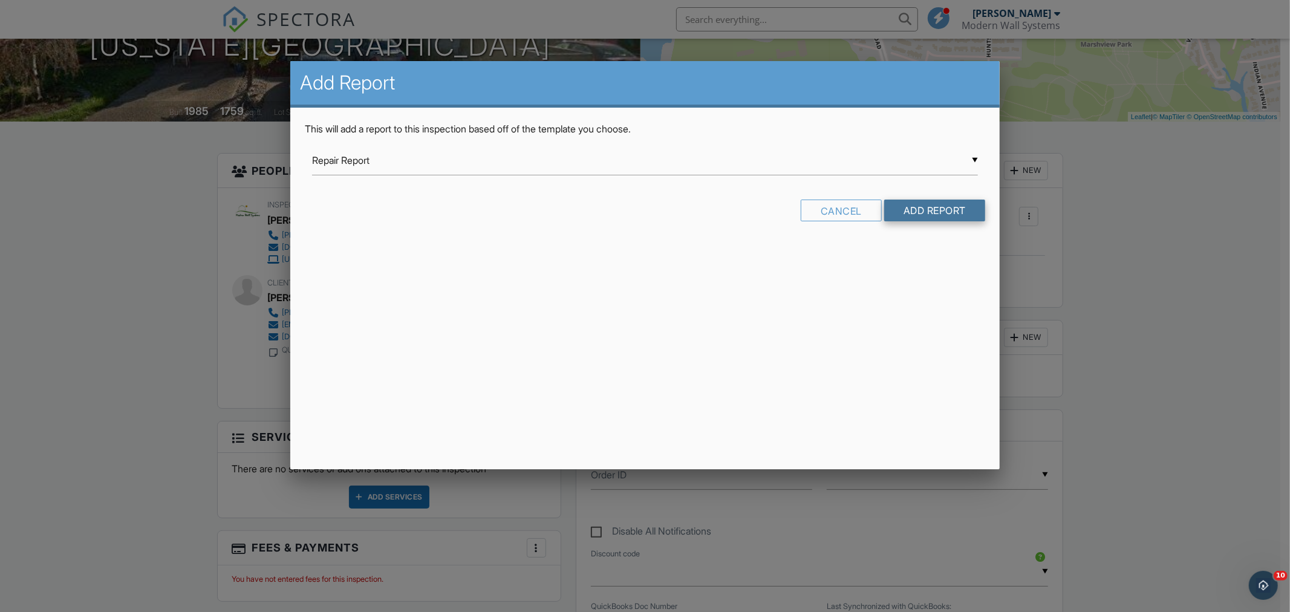
click at [934, 204] on input "Add Report" at bounding box center [934, 211] width 101 height 22
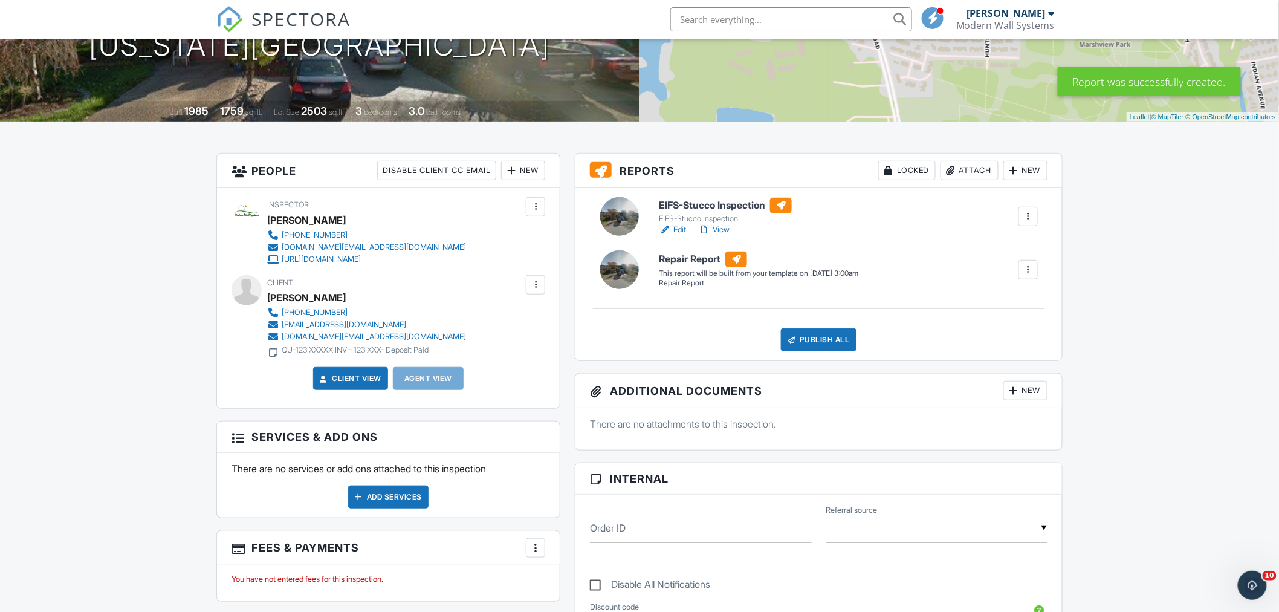
click at [1027, 273] on div at bounding box center [1028, 270] width 12 height 12
click at [989, 299] on div "Build Now" at bounding box center [1004, 304] width 59 height 15
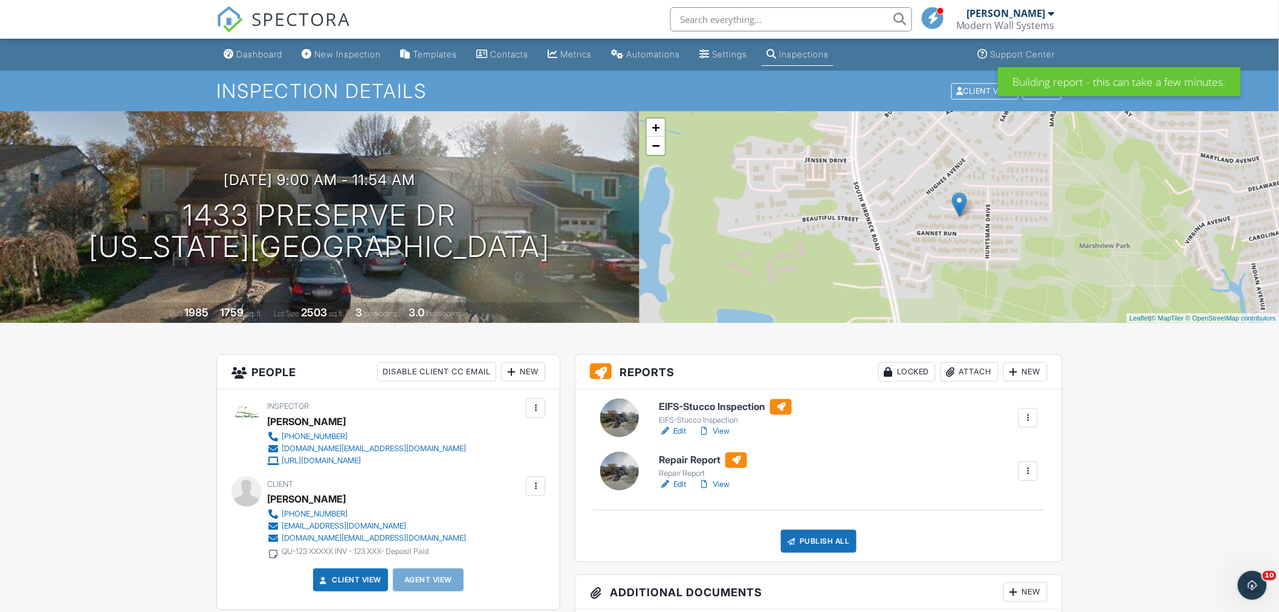
click at [678, 485] on link "Edit" at bounding box center [672, 484] width 27 height 12
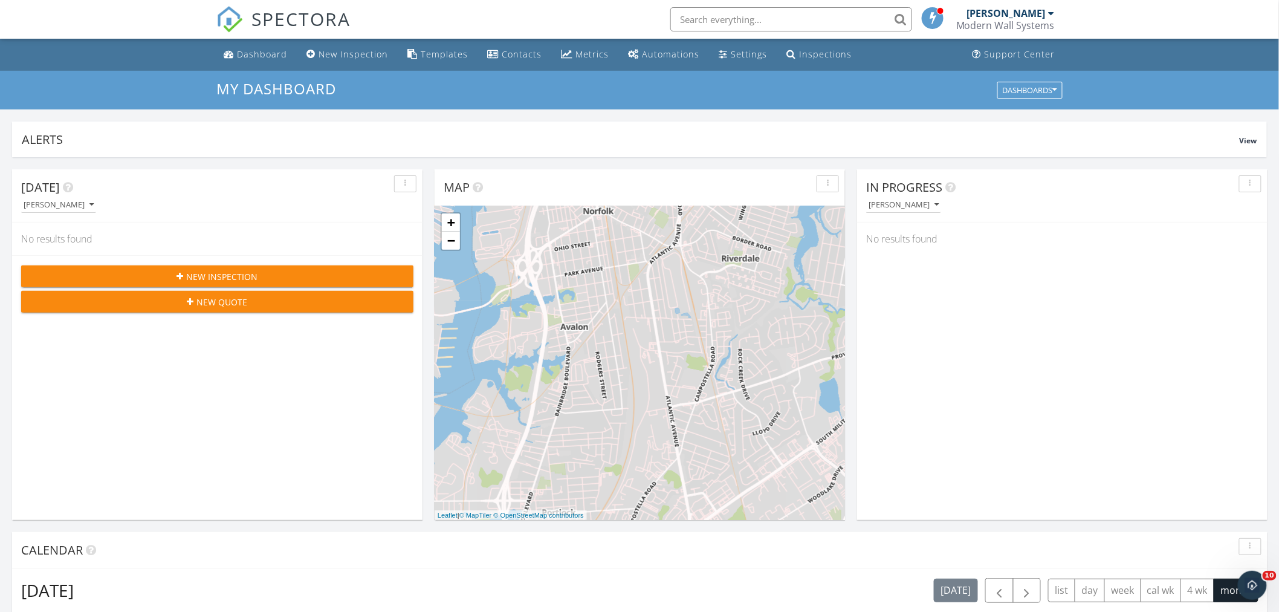
scroll to position [470, 0]
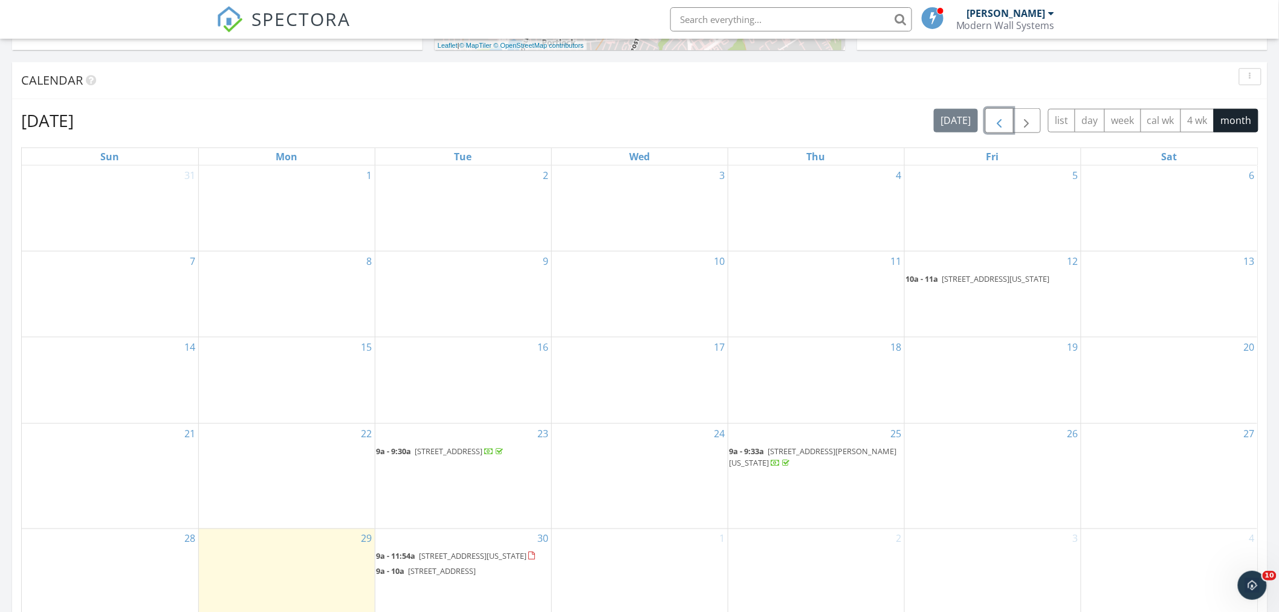
click at [1000, 126] on span "button" at bounding box center [999, 121] width 15 height 15
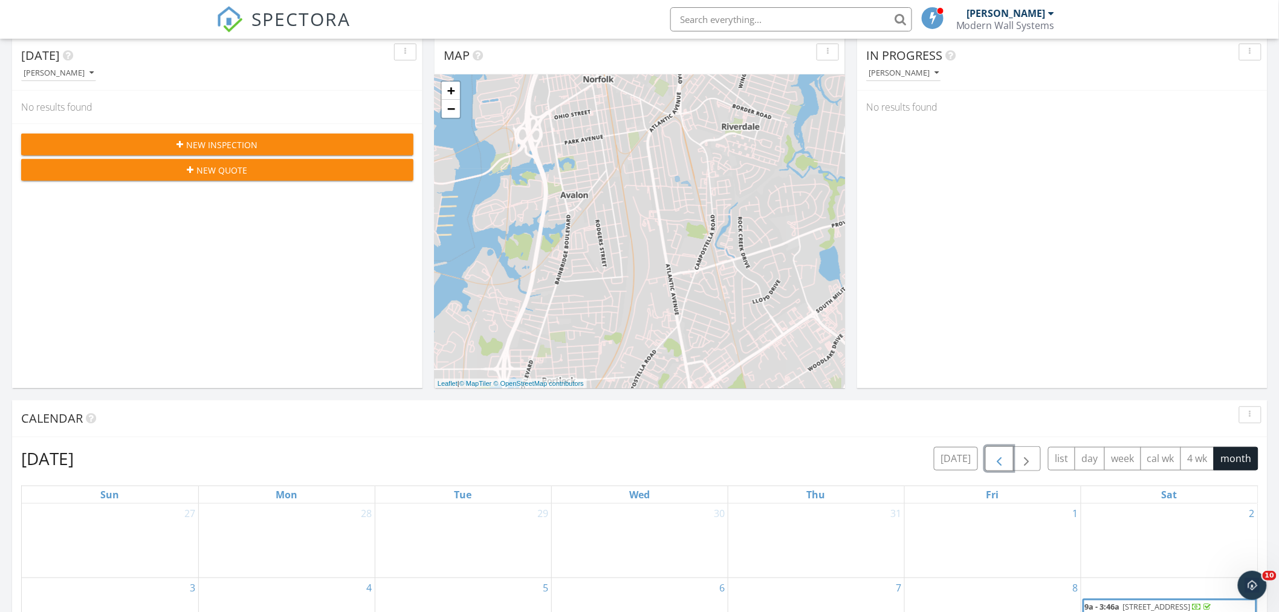
scroll to position [0, 0]
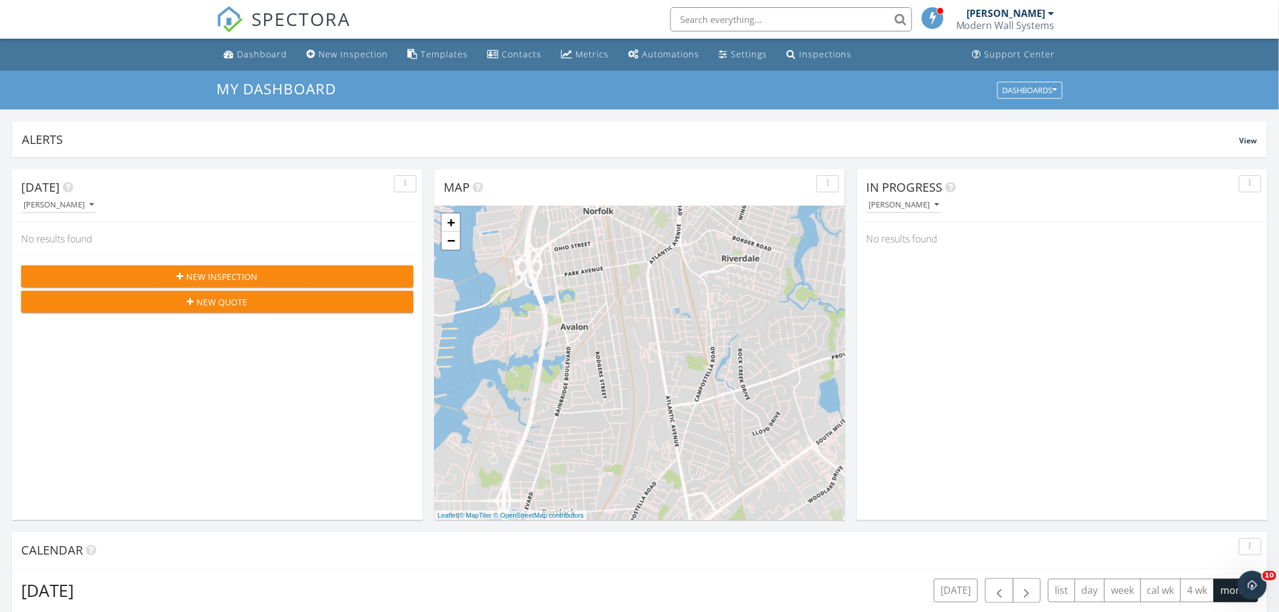
click at [791, 18] on input "text" at bounding box center [791, 19] width 242 height 24
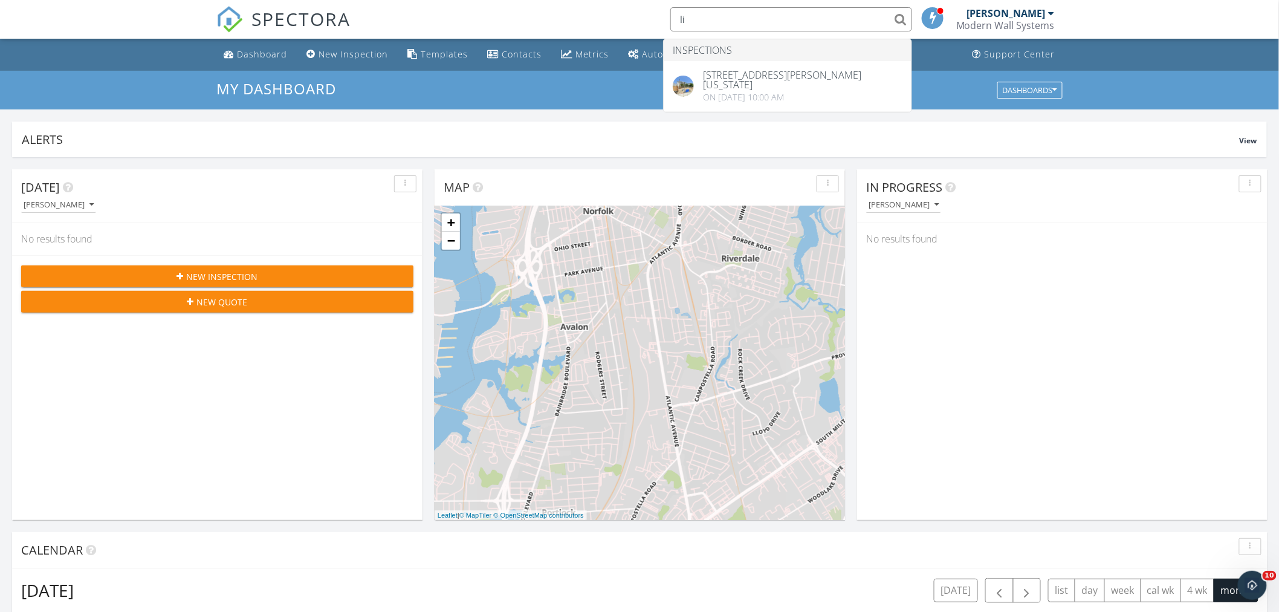
type input "l"
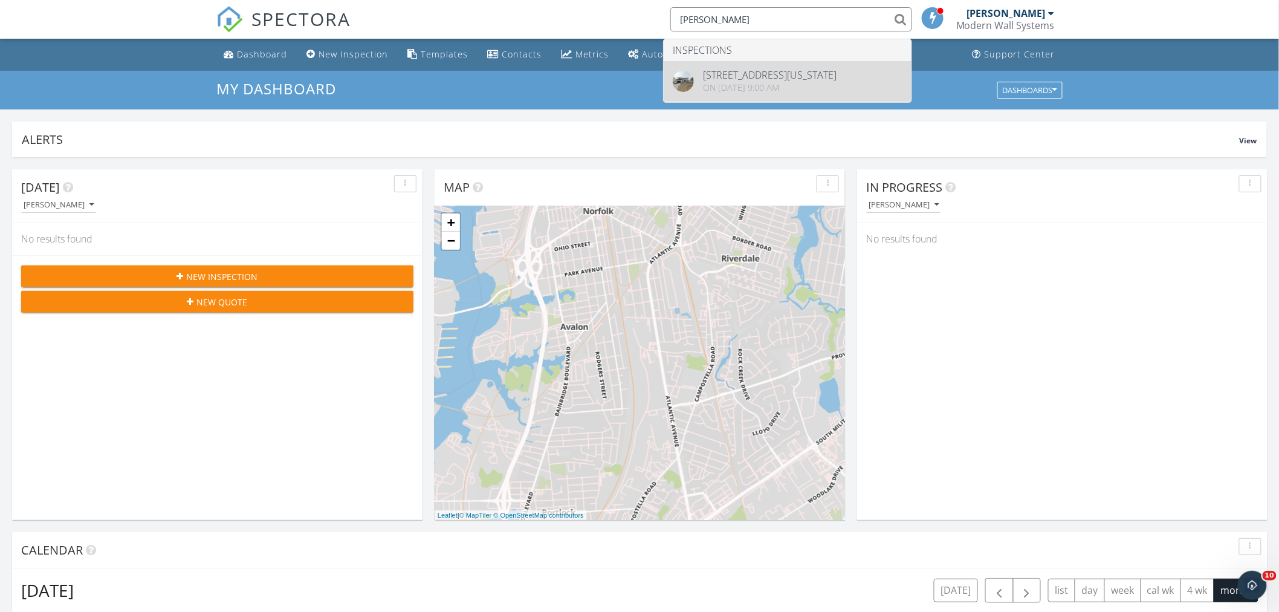
type input "jennifer morga"
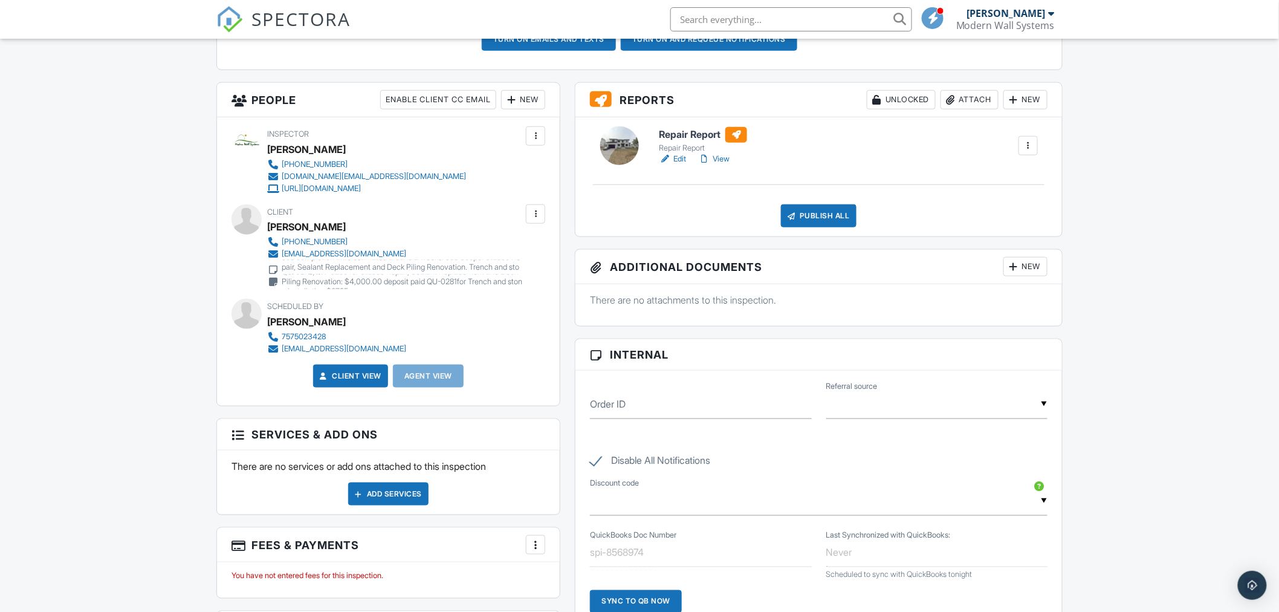
click at [722, 163] on link "View" at bounding box center [713, 159] width 31 height 12
click at [781, 25] on input "text" at bounding box center [791, 19] width 242 height 24
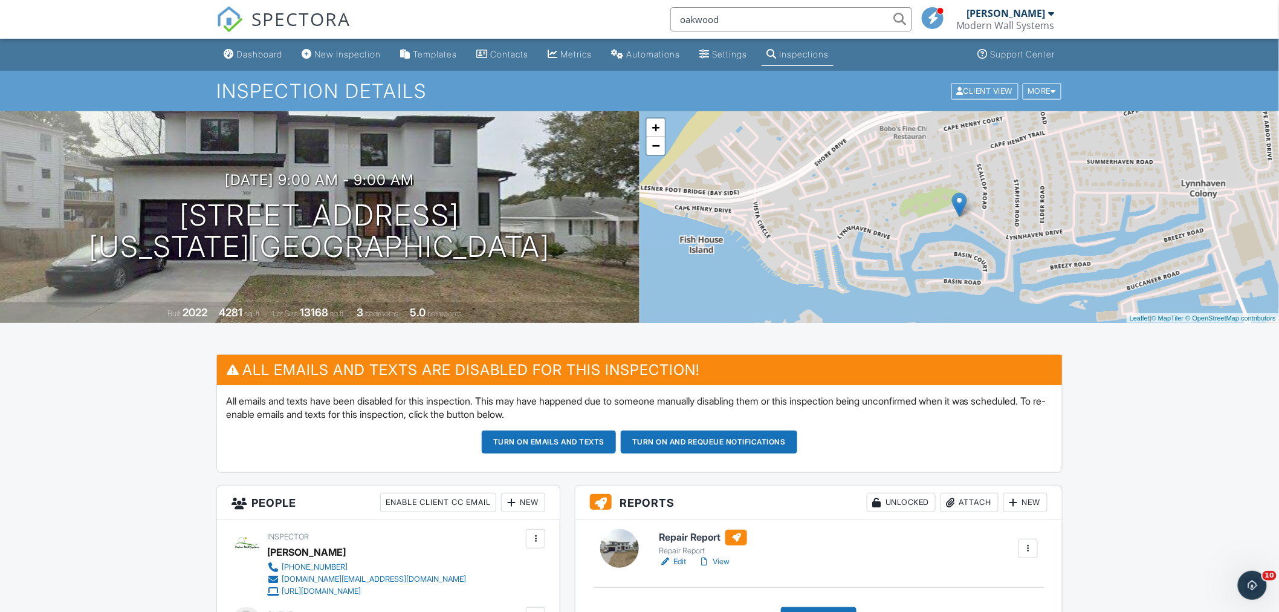
type input "oakwood"
click at [276, 16] on span "SPECTORA" at bounding box center [301, 18] width 99 height 25
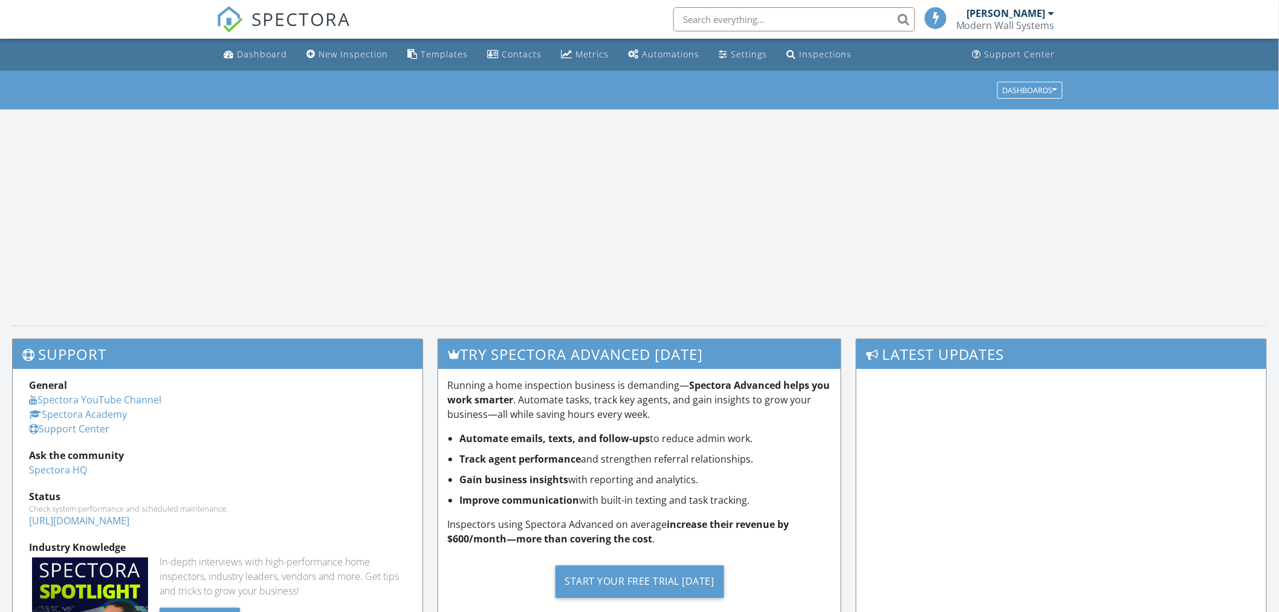
click at [741, 10] on input "text" at bounding box center [795, 19] width 242 height 24
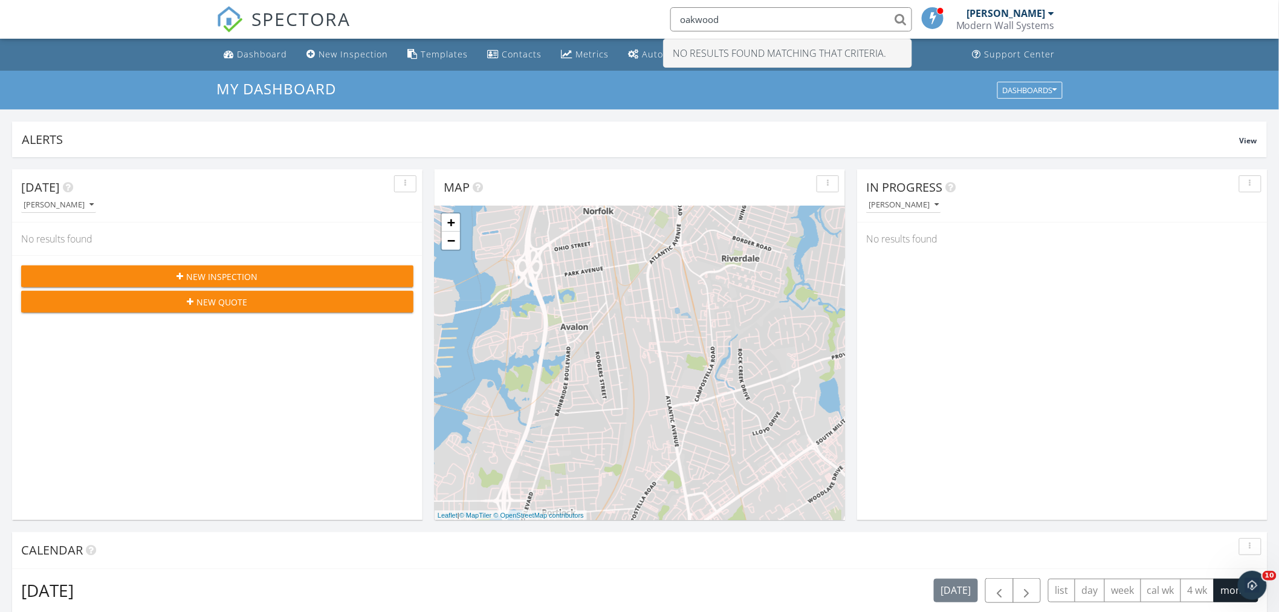
drag, startPoint x: 739, startPoint y: 21, endPoint x: 592, endPoint y: 21, distance: 146.3
click at [592, 21] on div "SPECTORA oakwood No results found matching that criteria. Ed Santana Modern Wal…" at bounding box center [639, 19] width 846 height 39
type input "church"
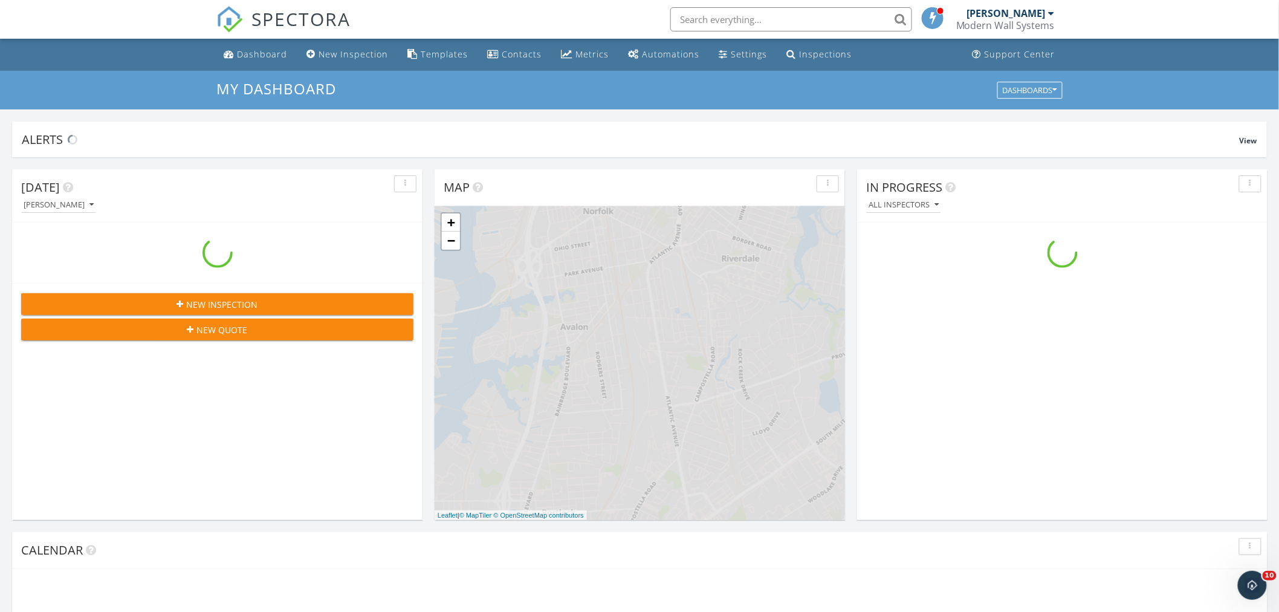
scroll to position [1122, 1301]
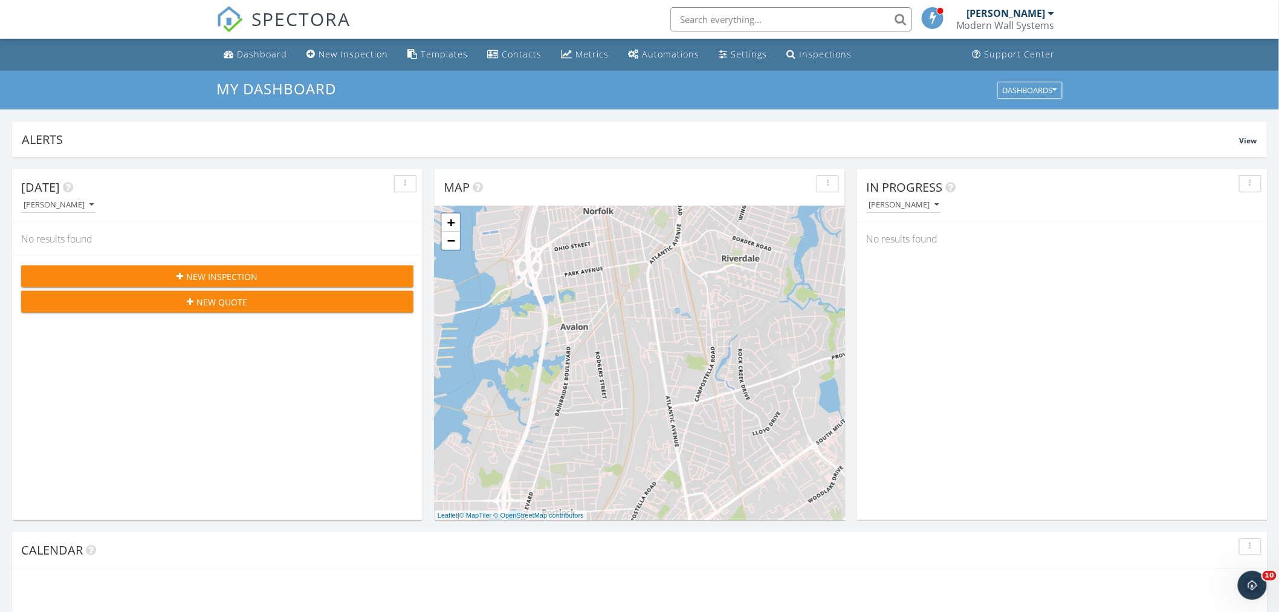
click at [729, 18] on input "text" at bounding box center [791, 19] width 242 height 24
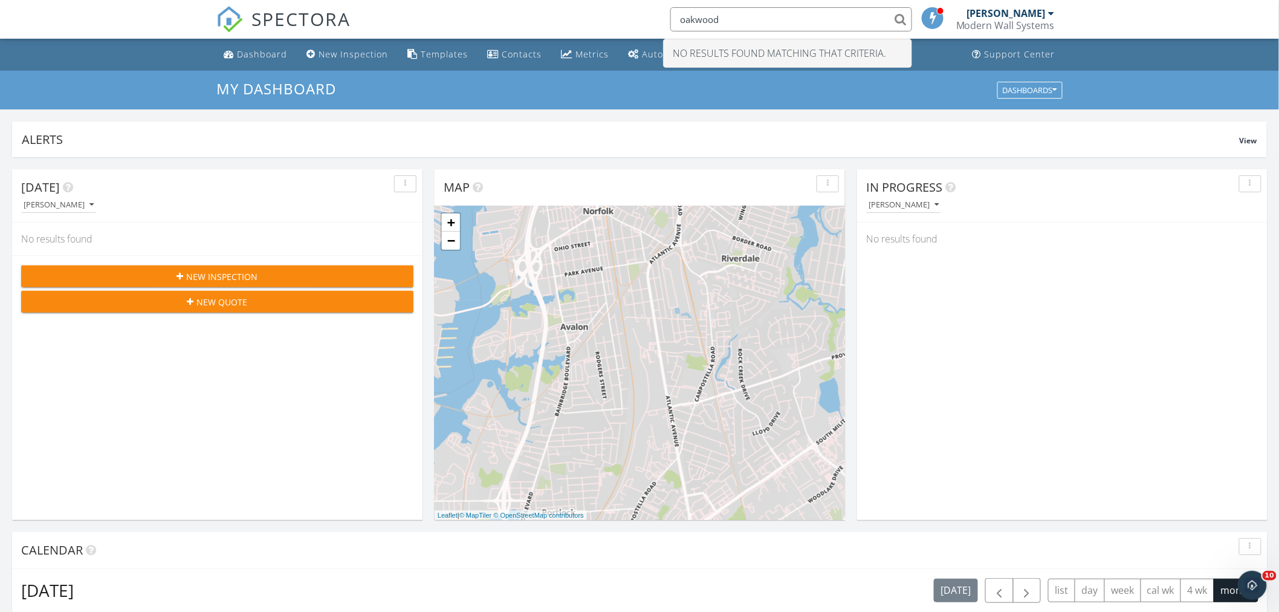
type input "oakwood"
click at [262, 20] on span "SPECTORA" at bounding box center [301, 18] width 99 height 25
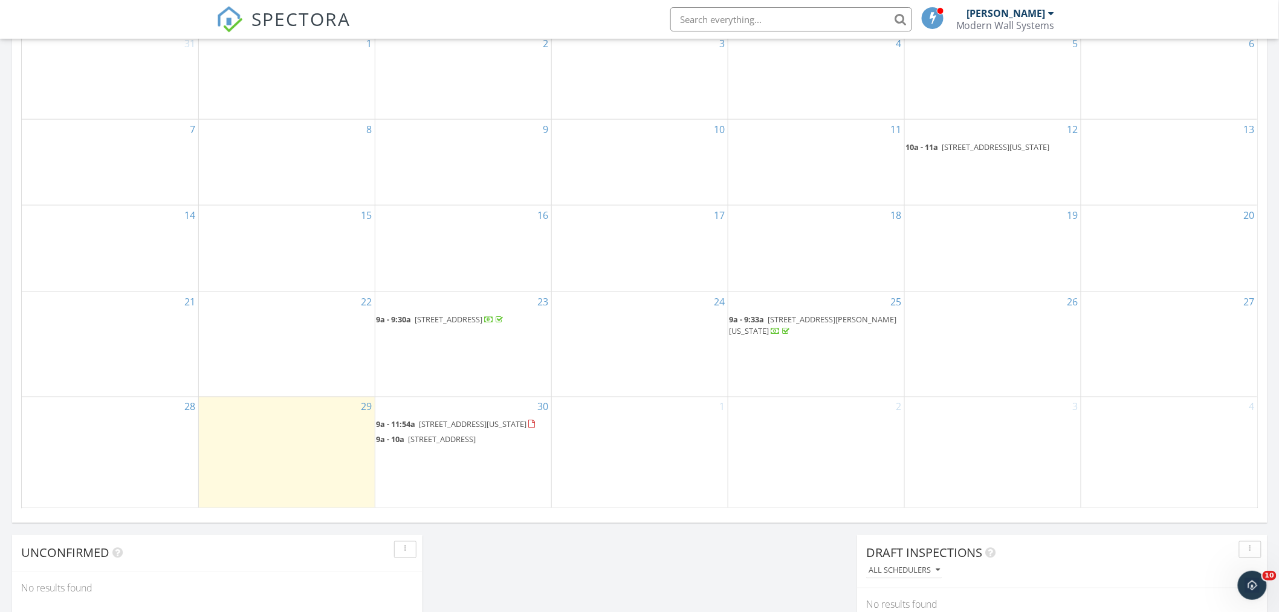
scroll to position [605, 0]
click at [483, 311] on span "[STREET_ADDRESS]" at bounding box center [449, 316] width 68 height 11
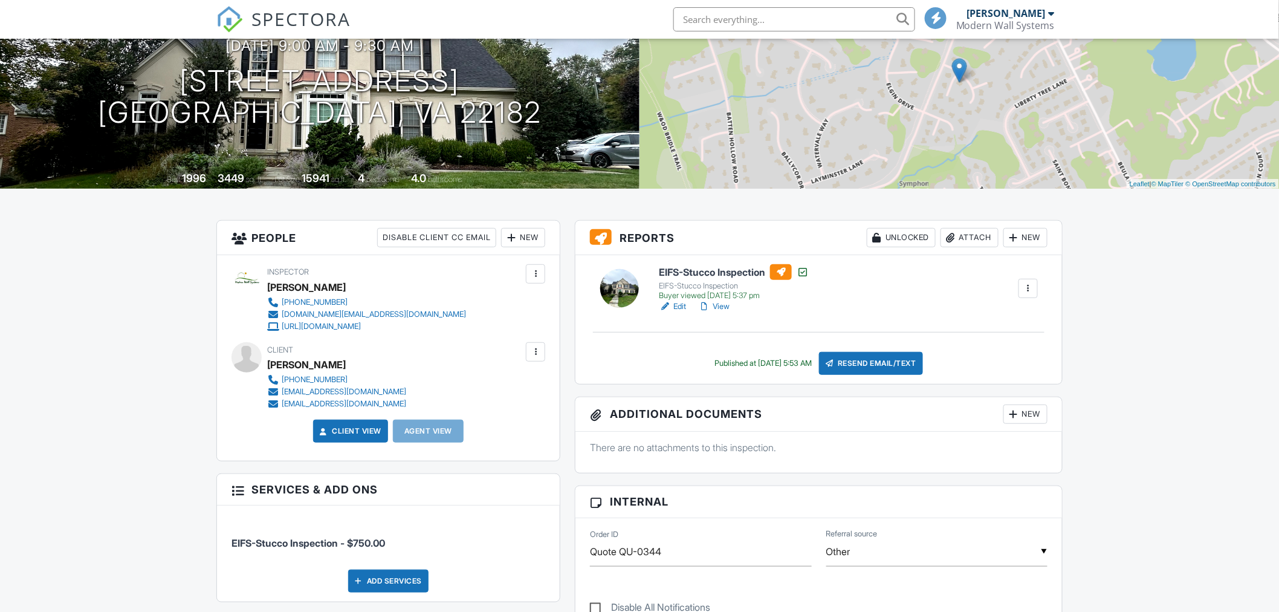
click at [724, 307] on link "View" at bounding box center [713, 306] width 31 height 12
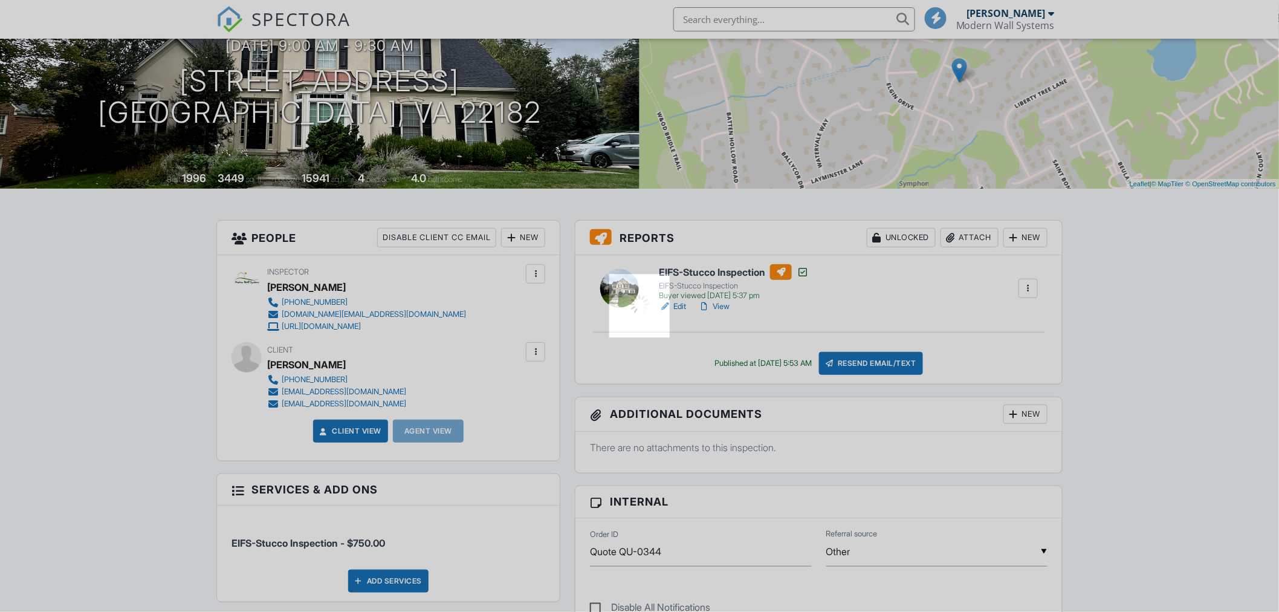
scroll to position [134, 0]
